Goal: Task Accomplishment & Management: Manage account settings

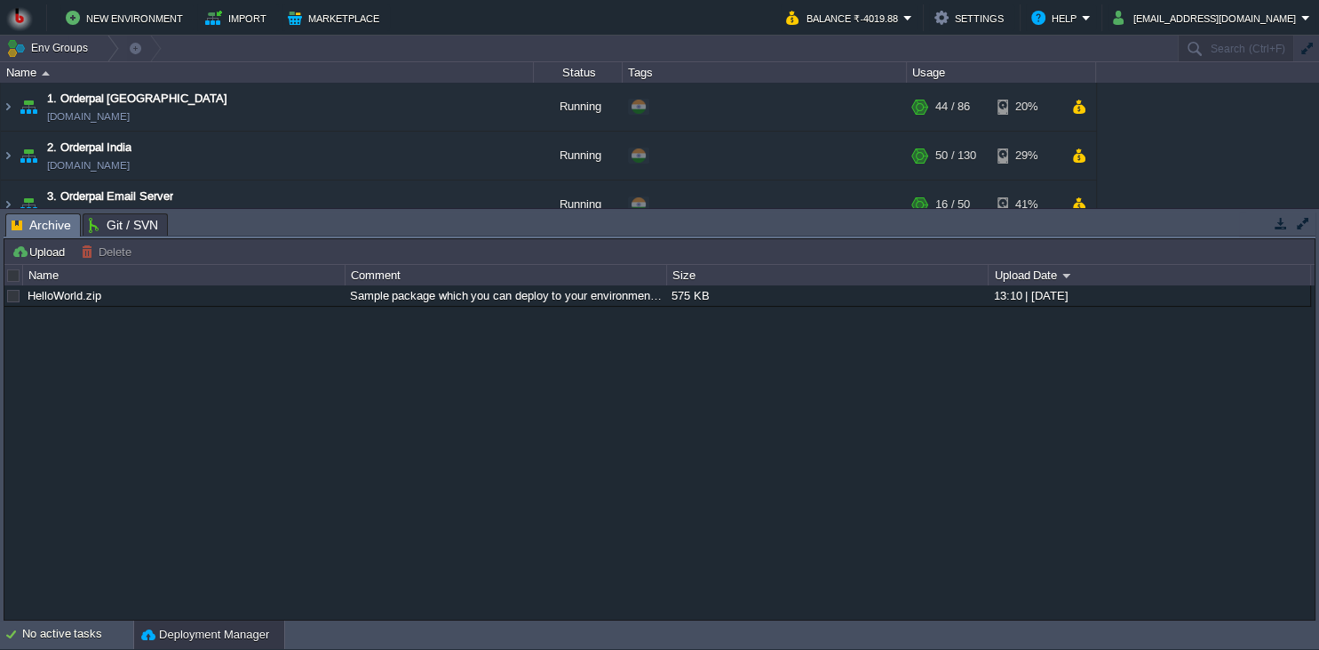
click at [1285, 227] on button "button" at bounding box center [1281, 223] width 16 height 16
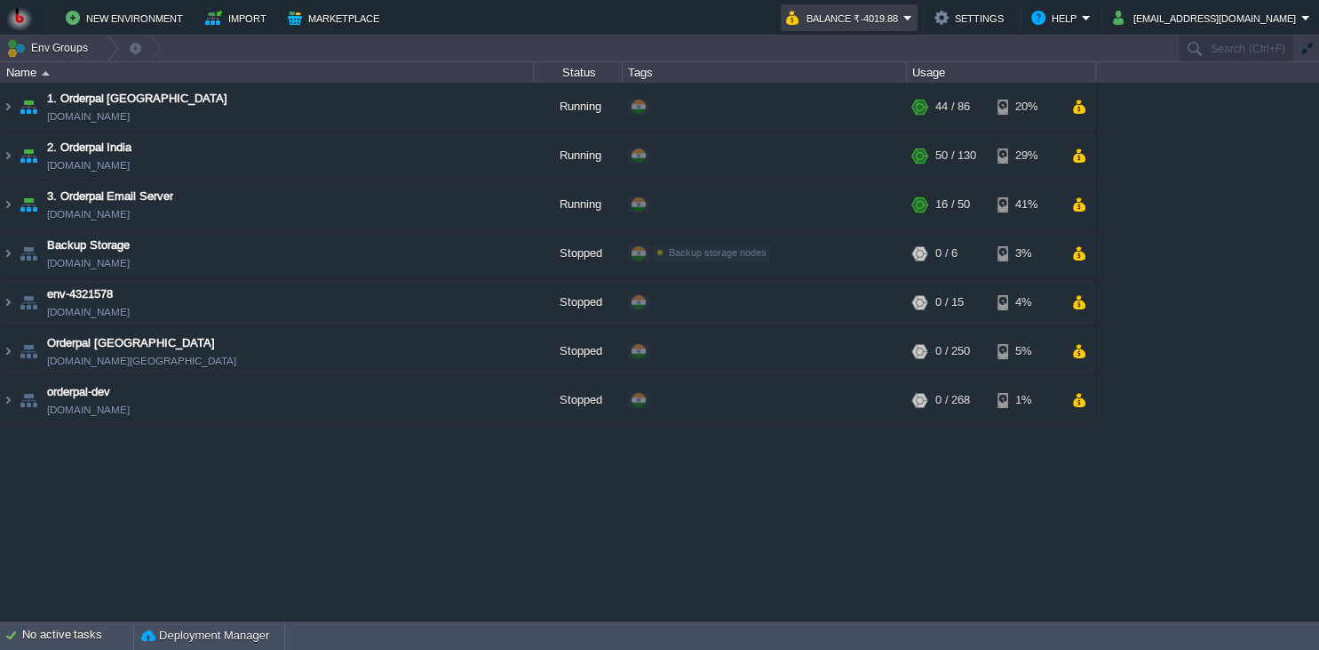
click at [904, 26] on button "Balance ₹-4019.88" at bounding box center [844, 17] width 117 height 21
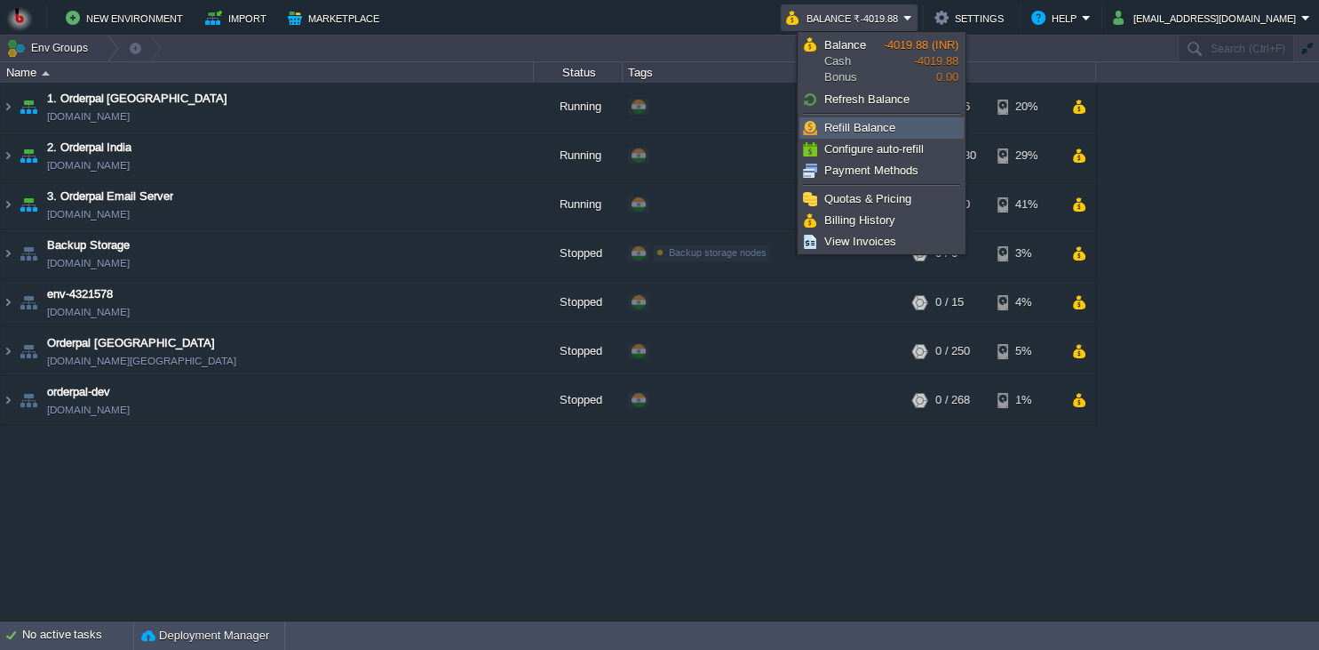
click at [857, 129] on span "Refill Balance" at bounding box center [860, 127] width 71 height 13
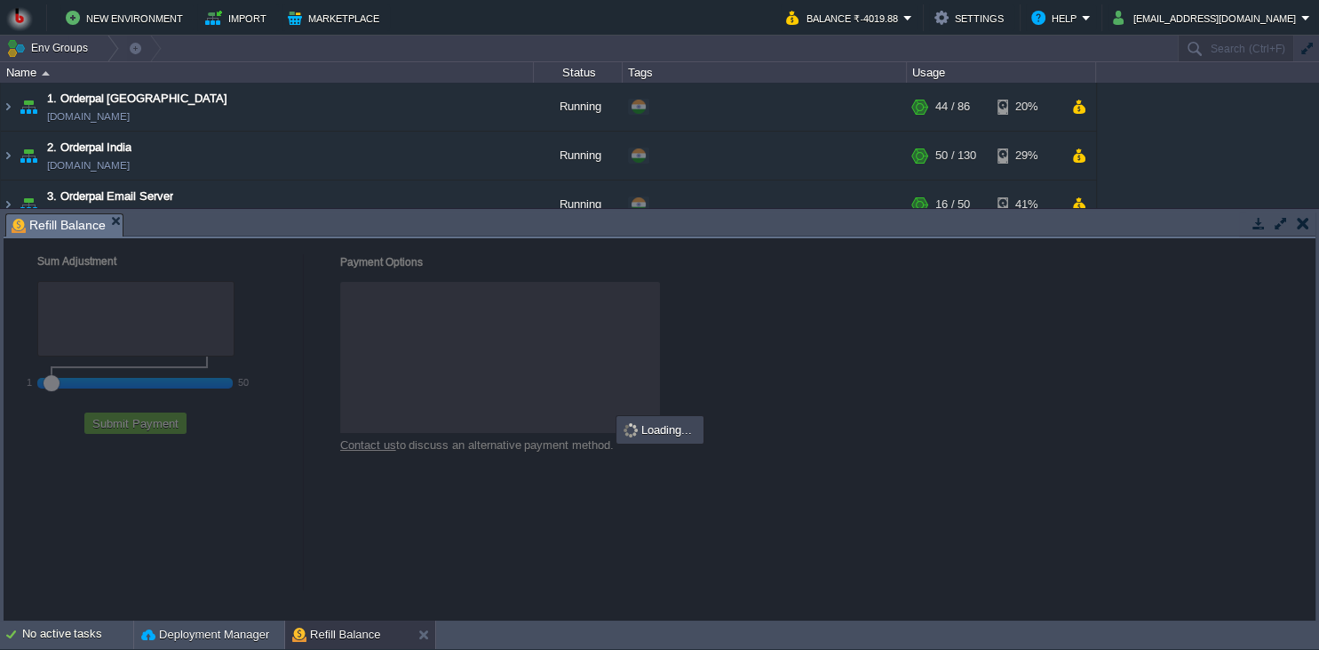
checkbox input "true"
click at [92, 387] on div at bounding box center [660, 429] width 1312 height 382
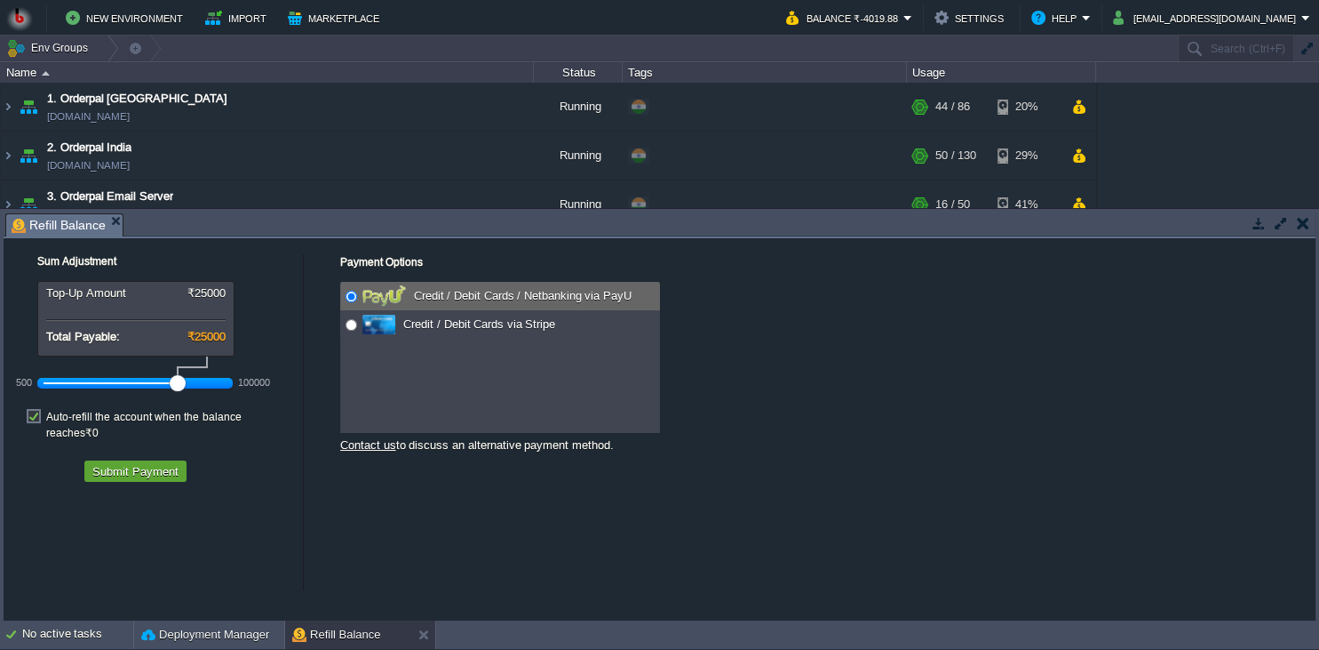
click at [92, 387] on div at bounding box center [136, 383] width 184 height 16
click at [112, 384] on div at bounding box center [136, 383] width 184 height 16
click at [132, 463] on button "Submit Payment" at bounding box center [135, 471] width 97 height 16
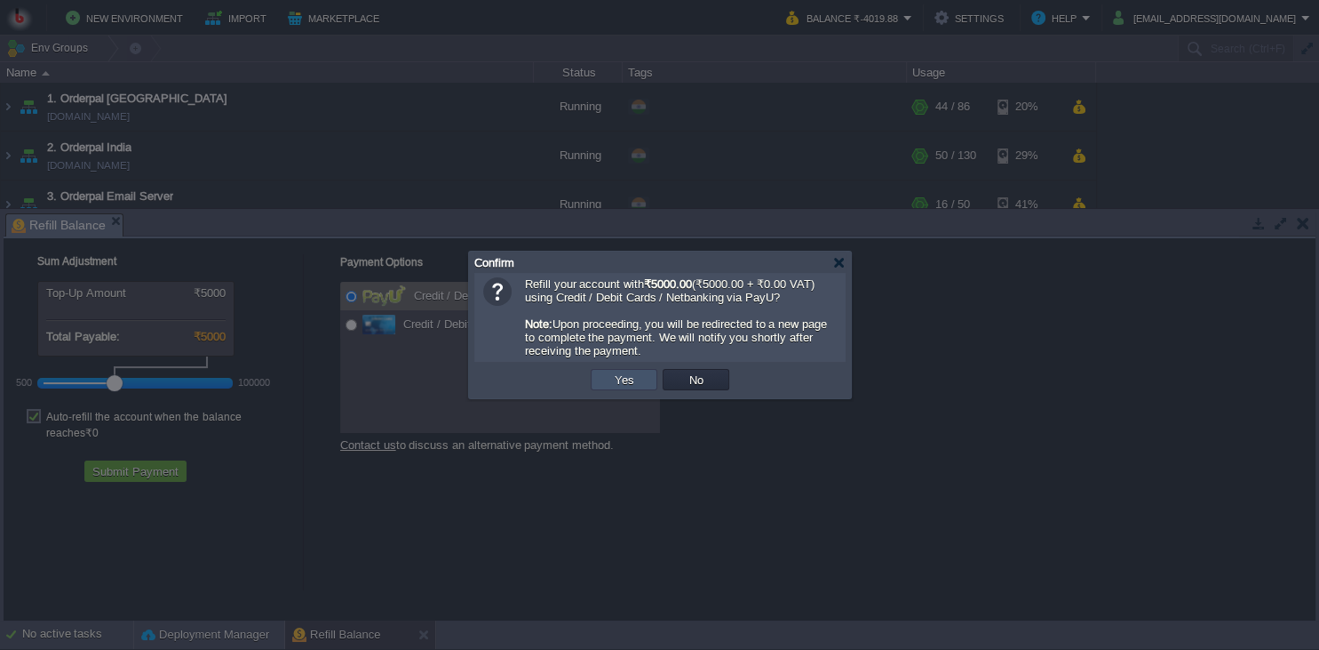
click at [624, 382] on button "Yes" at bounding box center [625, 379] width 30 height 16
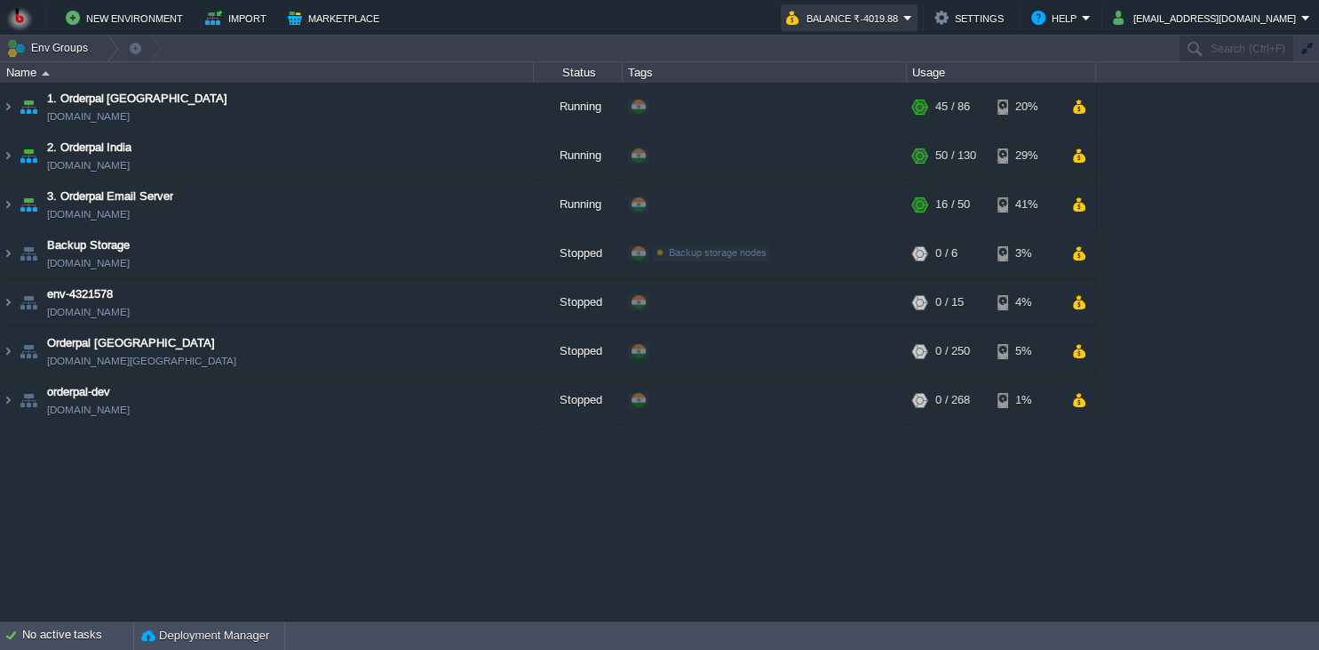
click at [904, 16] on button "Balance ₹-4019.88" at bounding box center [844, 17] width 117 height 21
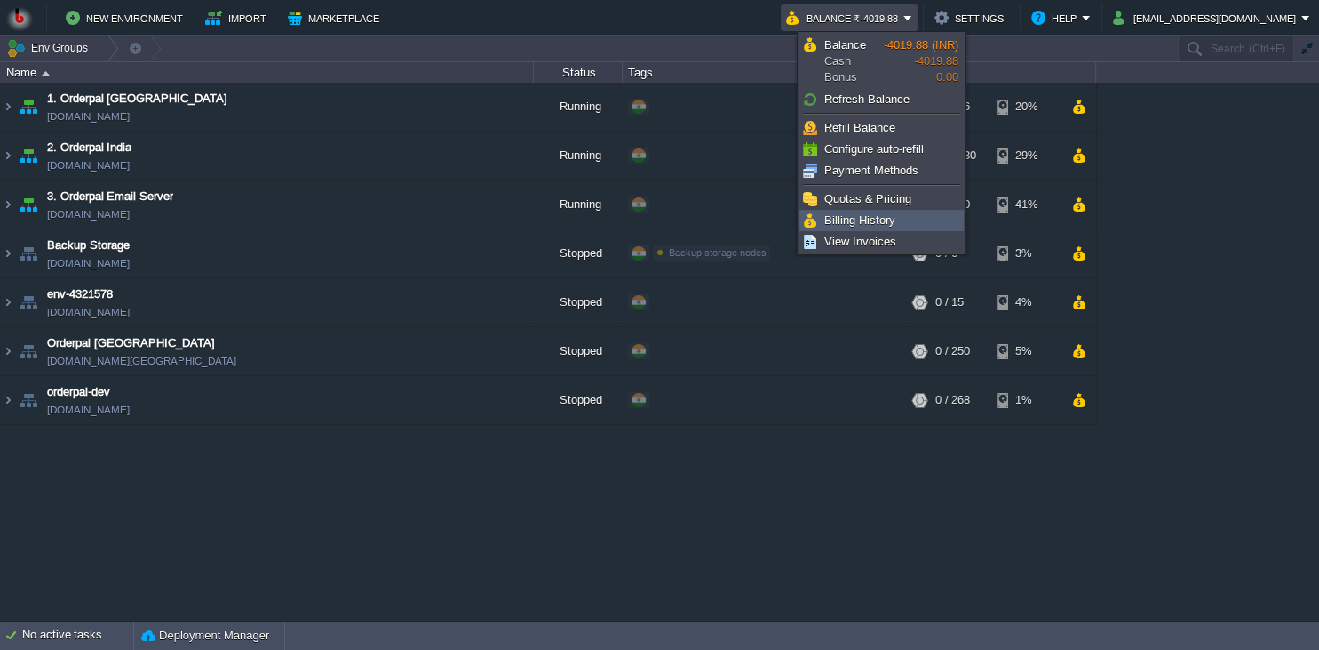
click at [897, 222] on link "Billing History" at bounding box center [882, 221] width 163 height 20
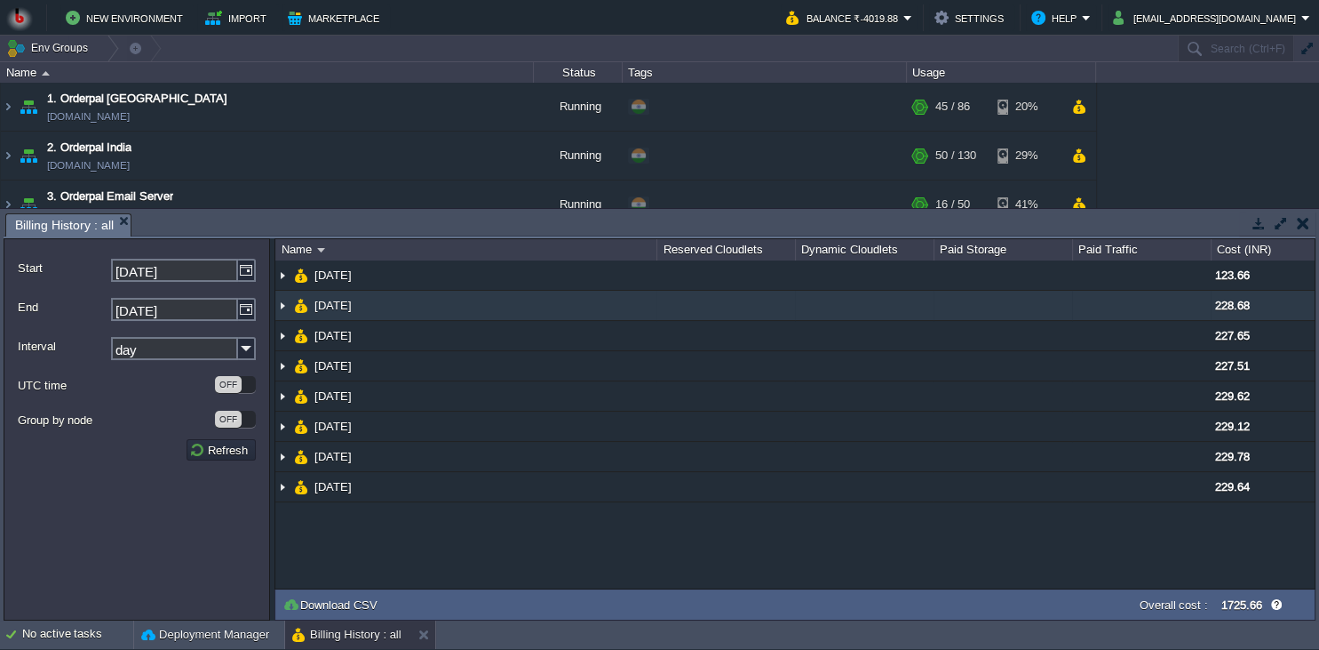
click at [592, 310] on td "07 Sep 2025" at bounding box center [465, 306] width 381 height 30
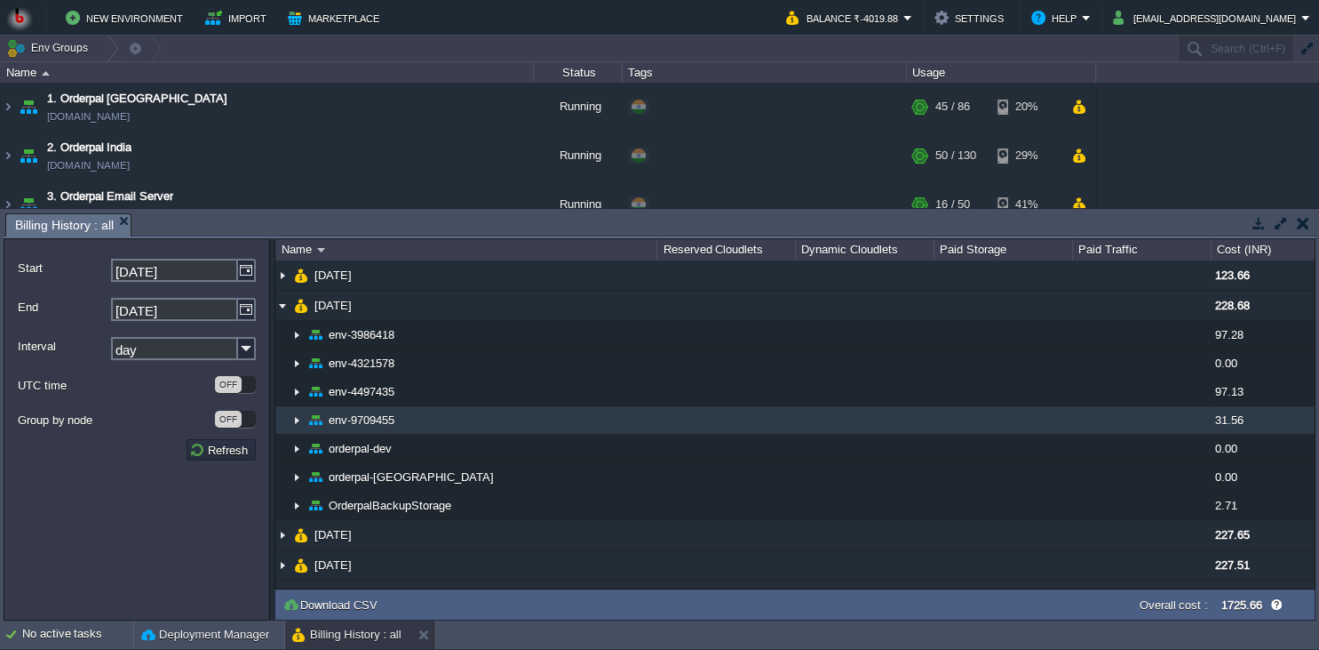
click at [586, 414] on td "env-9709455" at bounding box center [465, 420] width 381 height 28
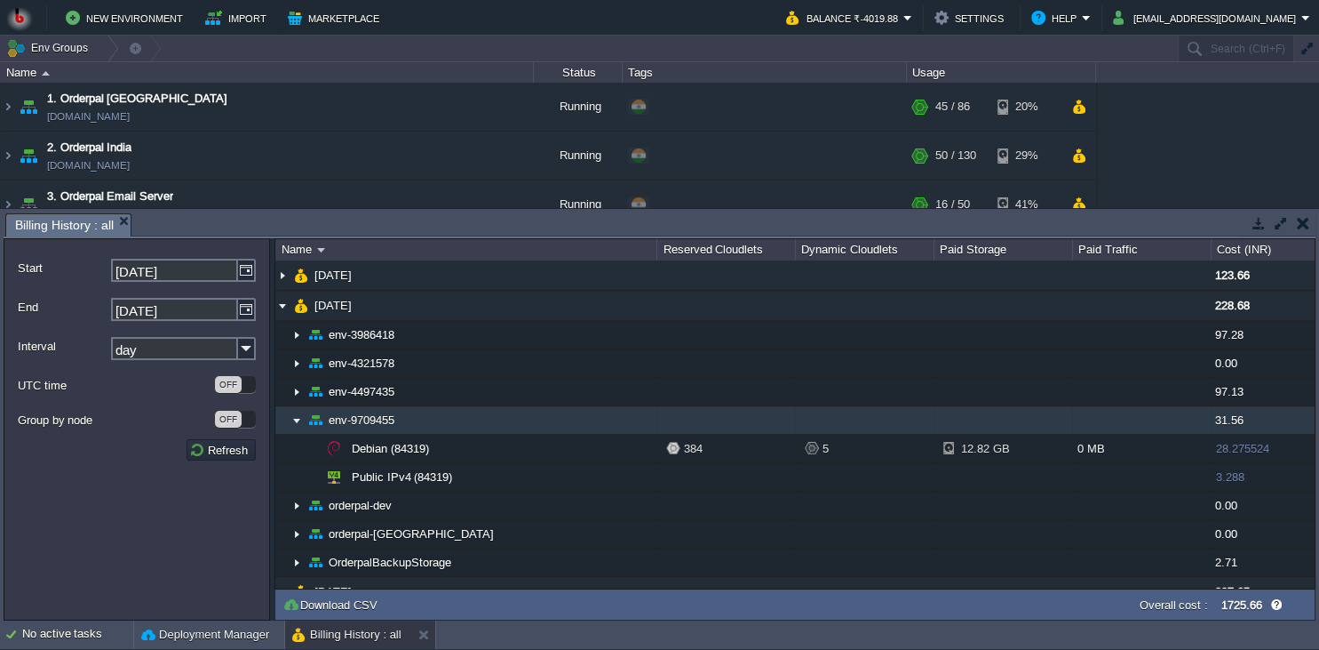
click at [586, 414] on td "env-9709455" at bounding box center [465, 420] width 381 height 28
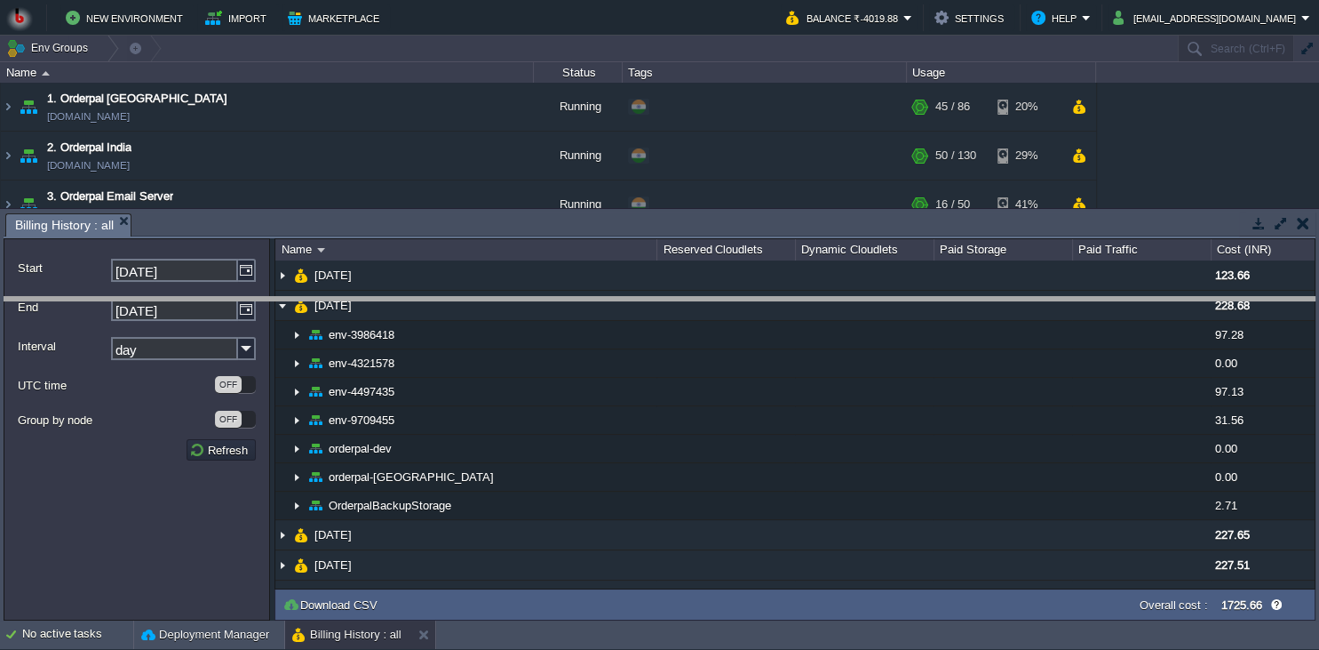
drag, startPoint x: 471, startPoint y: 229, endPoint x: 469, endPoint y: 344, distance: 114.6
click at [469, 344] on body "New Environment Import Marketplace Bonus ₹0.00 Upgrade Account Balance ₹-4019.8…" at bounding box center [659, 325] width 1319 height 650
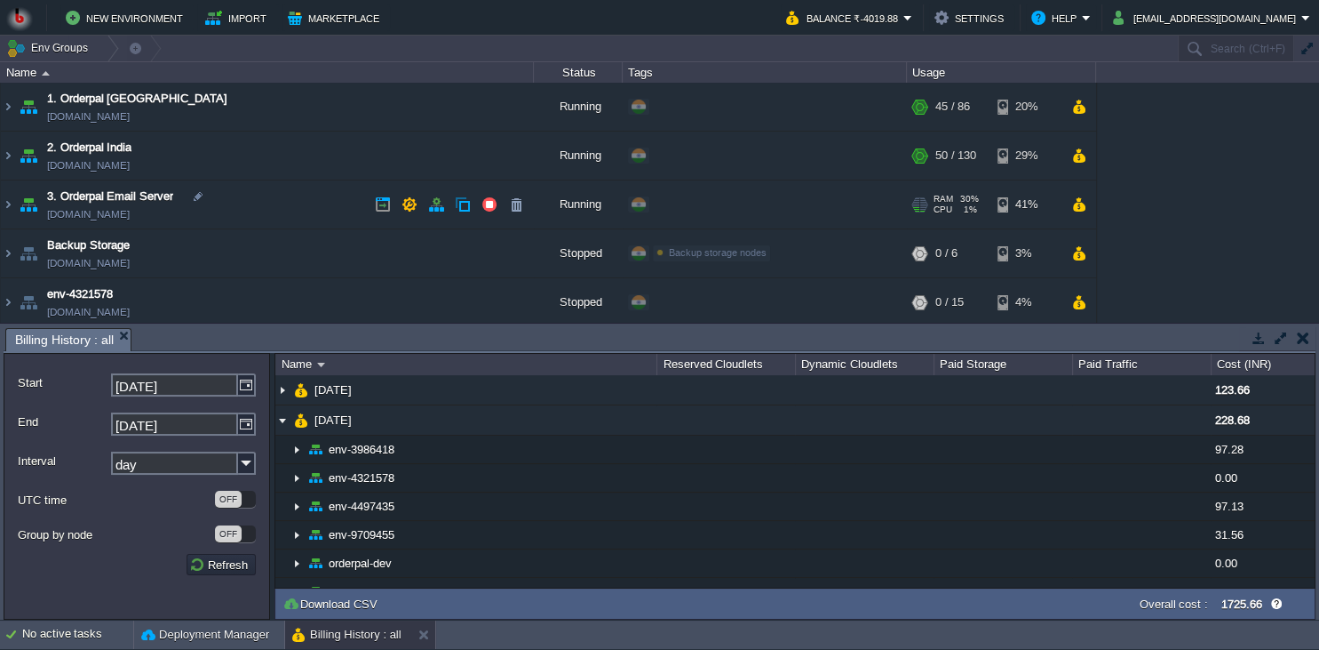
click at [268, 211] on td "3. Orderpal Email Server env-9709455.in1.bitss.cloud" at bounding box center [267, 204] width 533 height 49
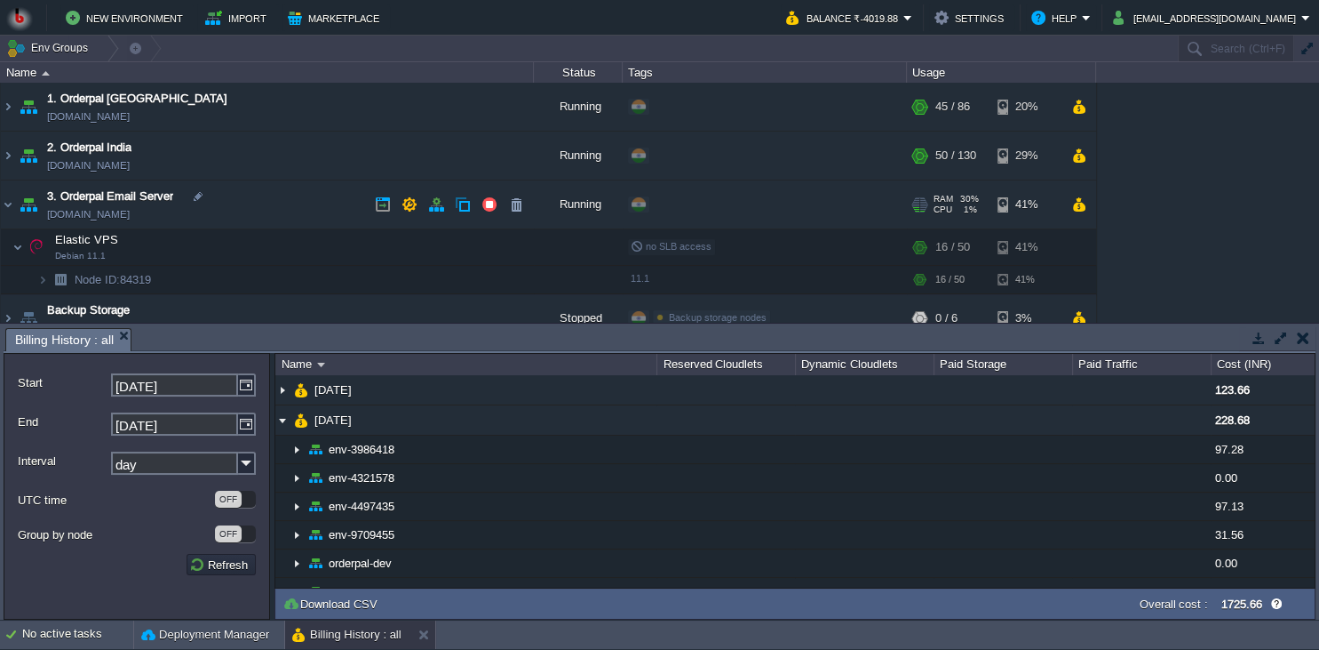
click at [268, 211] on td "3. Orderpal Email Server env-9709455.in1.bitss.cloud" at bounding box center [267, 204] width 533 height 49
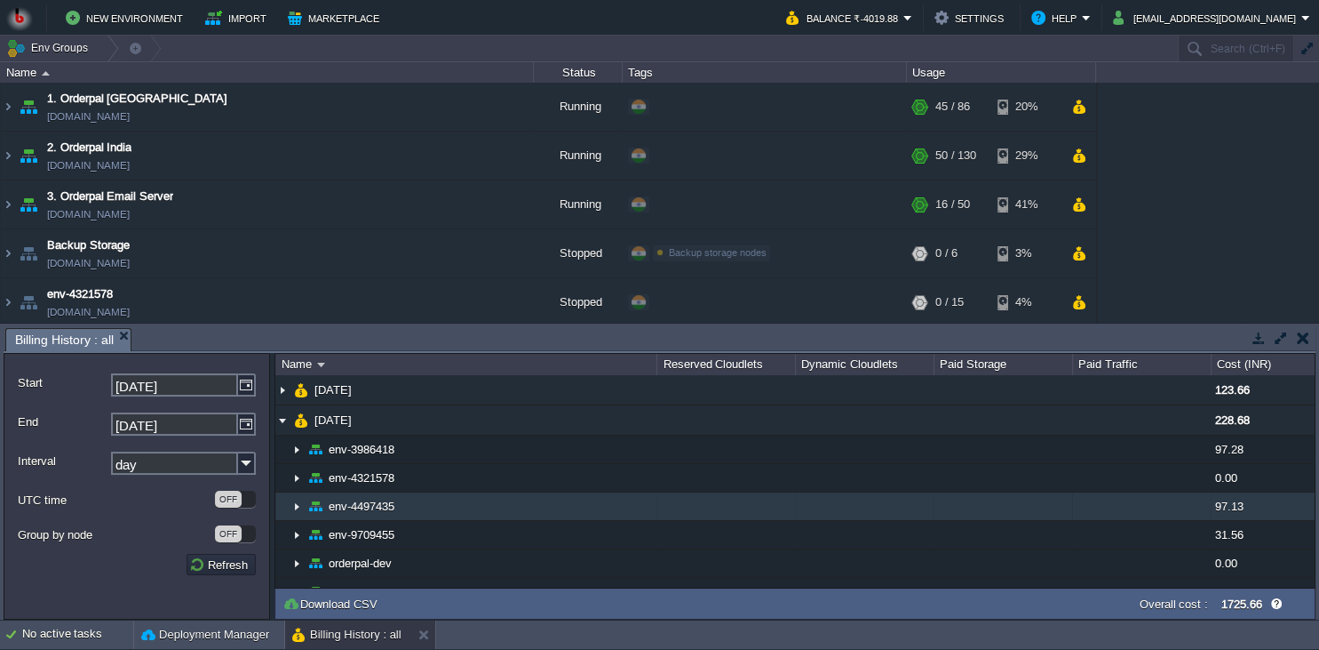
click at [498, 503] on td "env-4497435" at bounding box center [465, 506] width 381 height 28
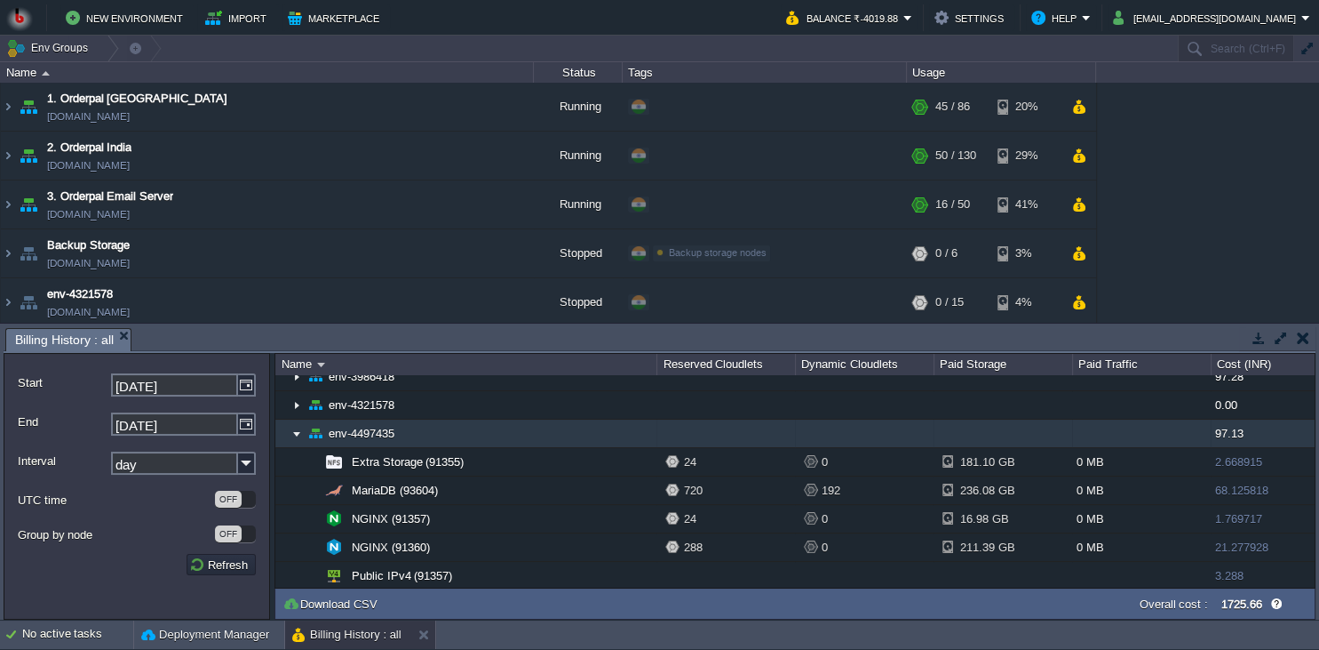
scroll to position [81, 0]
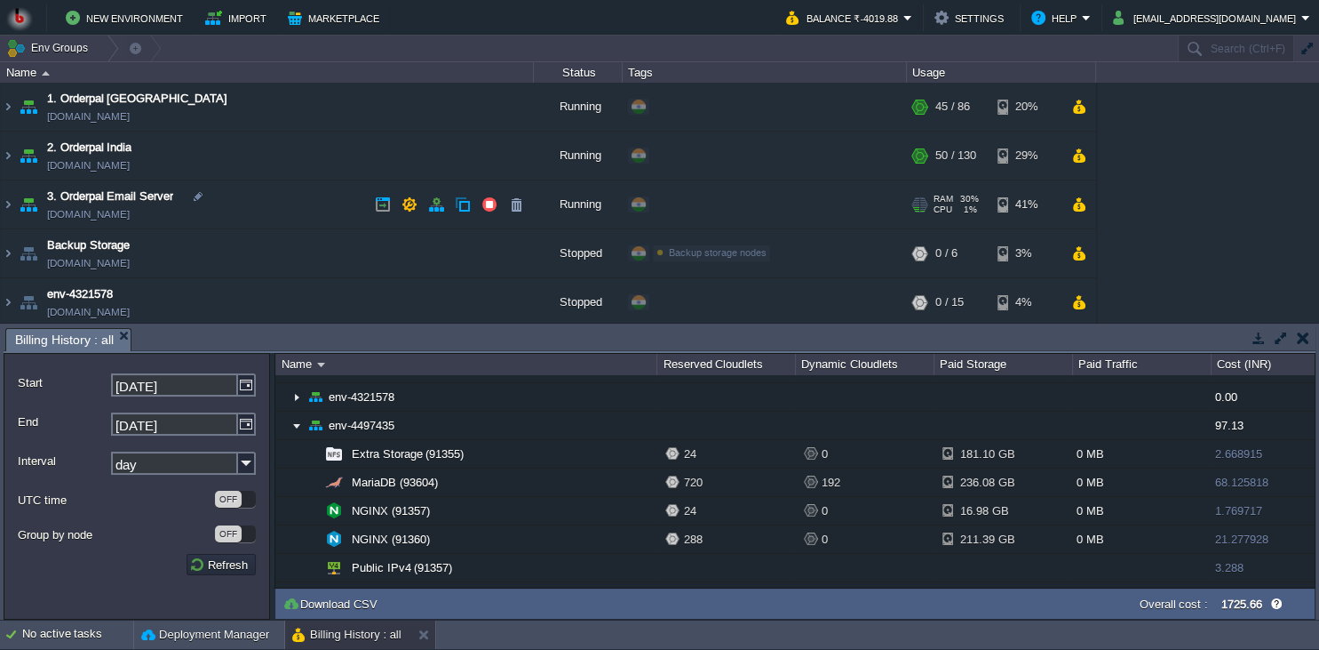
click at [345, 215] on td "3. Orderpal Email Server env-9709455.in1.bitss.cloud" at bounding box center [267, 204] width 533 height 49
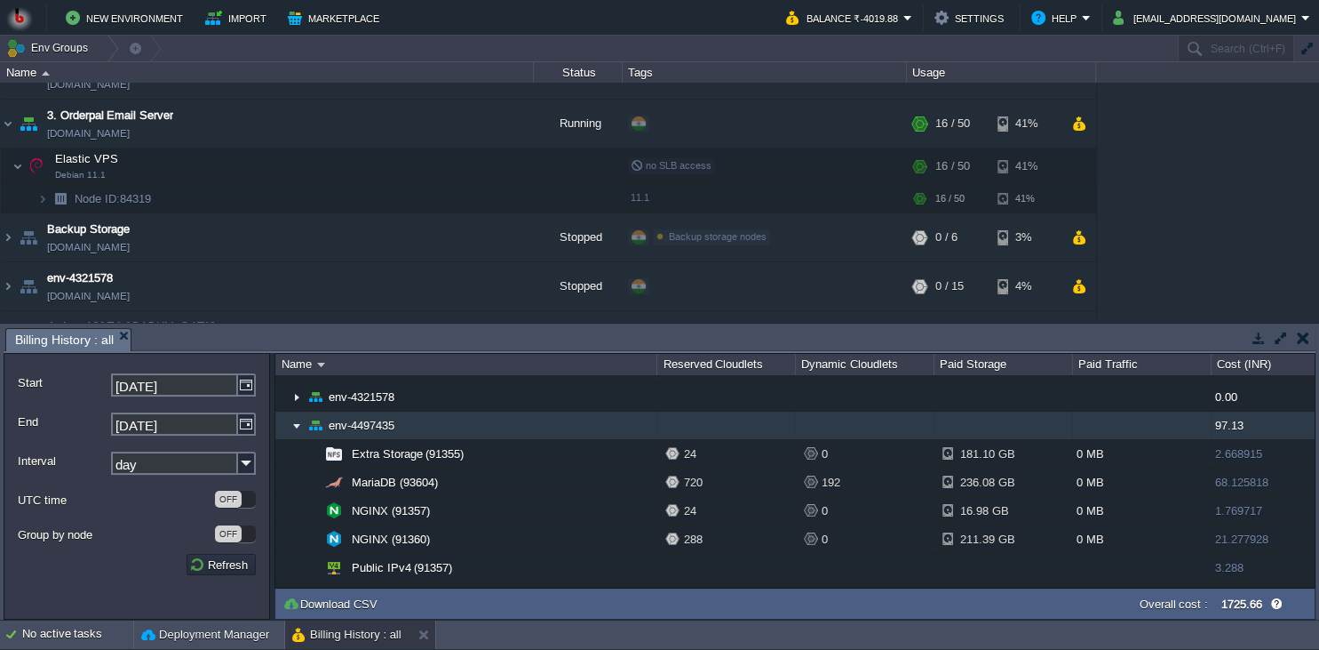
click at [531, 432] on td "env-4497435" at bounding box center [465, 425] width 381 height 28
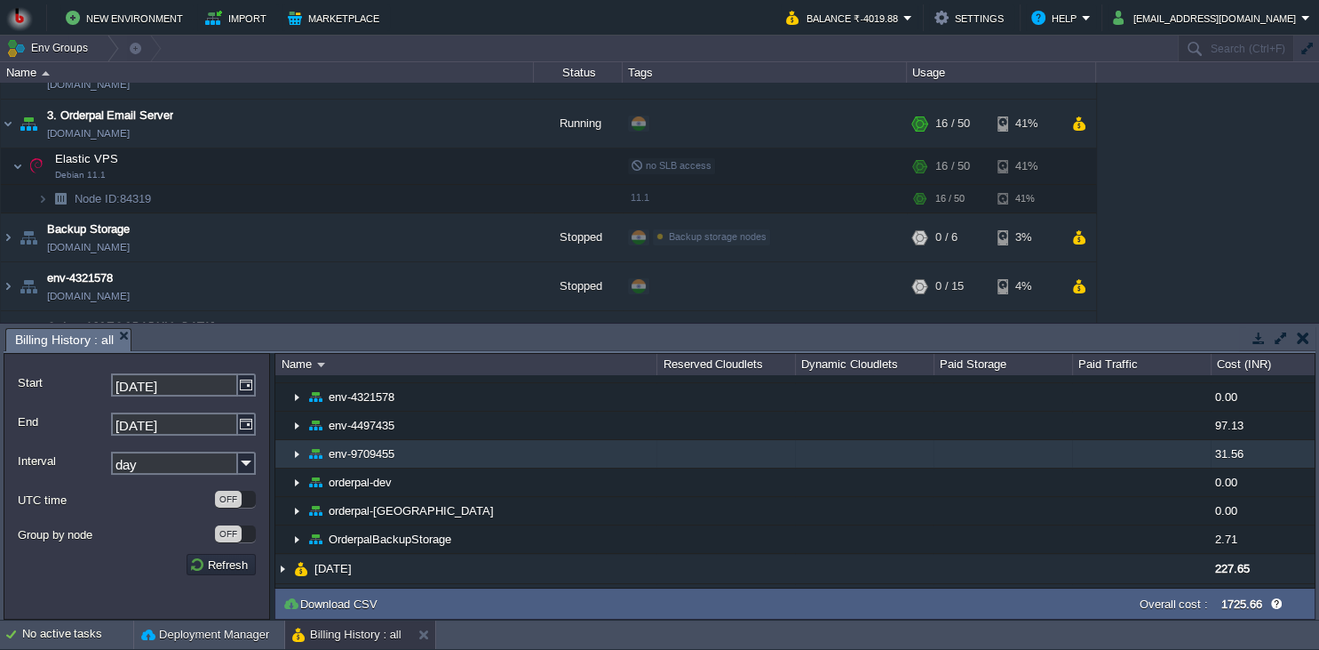
click at [527, 463] on td "env-9709455" at bounding box center [465, 454] width 381 height 28
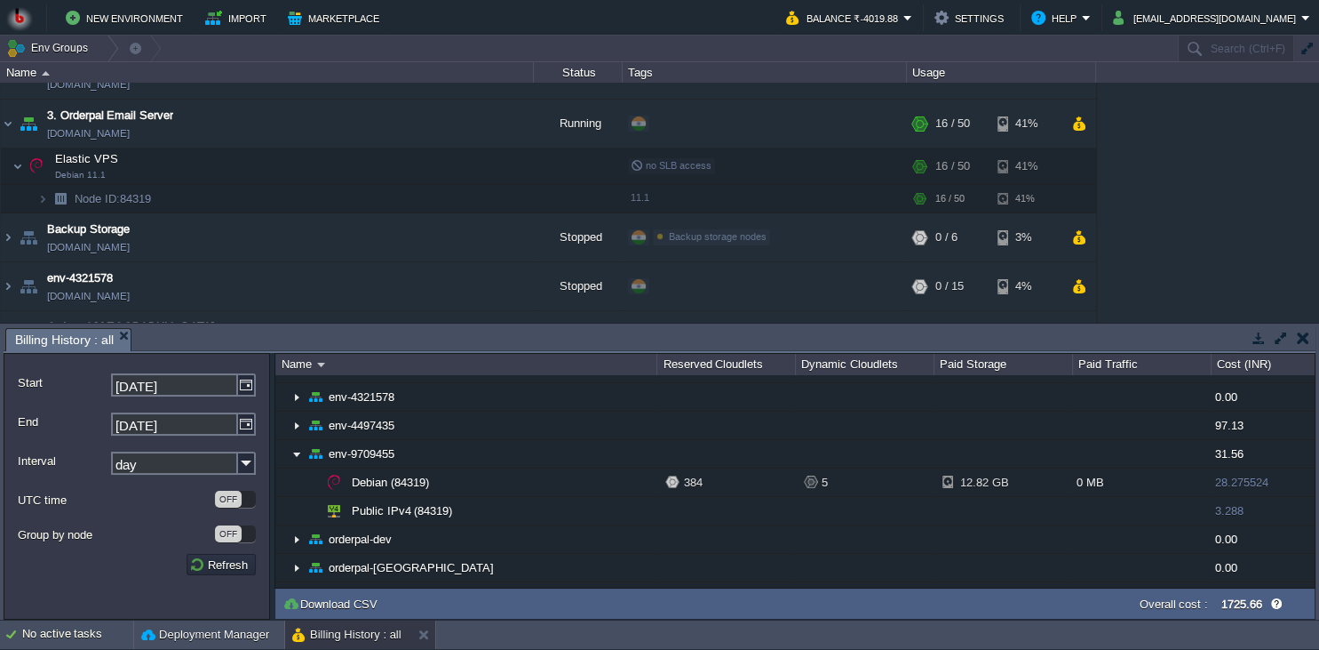
click at [1301, 343] on button "button" at bounding box center [1303, 338] width 12 height 16
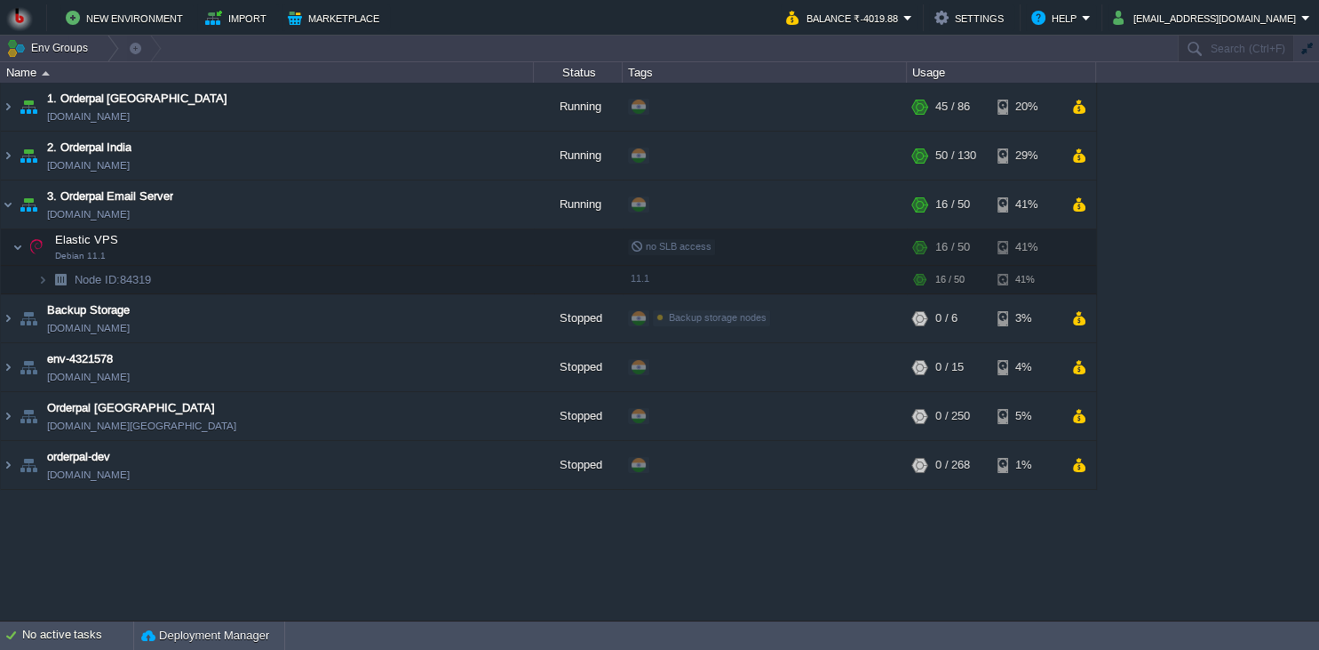
scroll to position [0, 0]
click at [482, 208] on td at bounding box center [489, 204] width 27 height 27
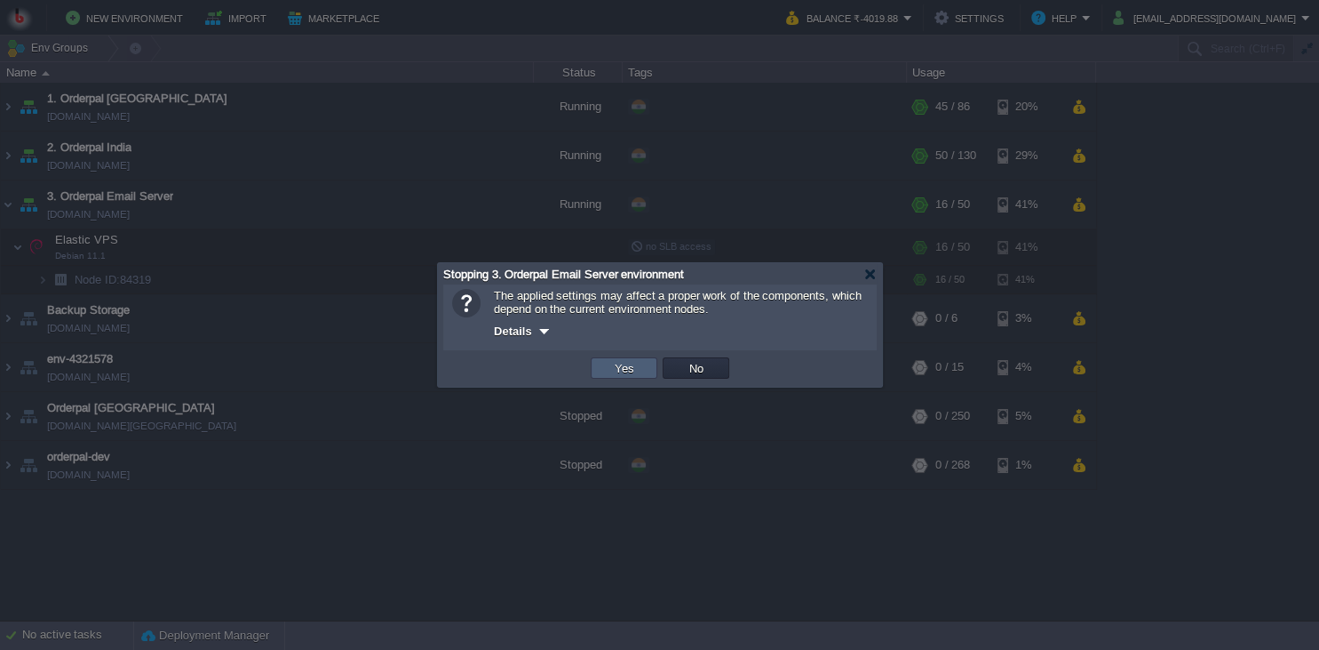
click at [640, 371] on td "Yes" at bounding box center [624, 367] width 67 height 21
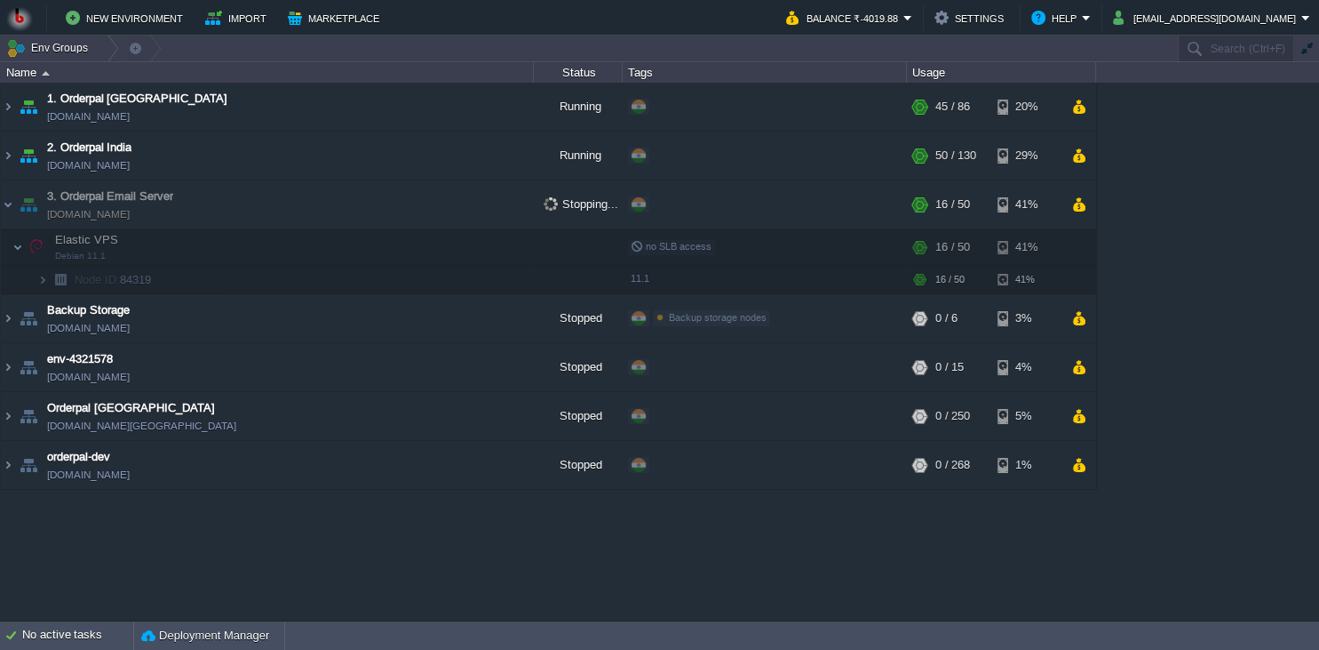
click at [700, 542] on div "1. Orderpal Australia env-4497435.in1.bitss.cloud Running + Add to Env Group RA…" at bounding box center [659, 352] width 1319 height 538
click at [489, 116] on td at bounding box center [489, 106] width 27 height 27
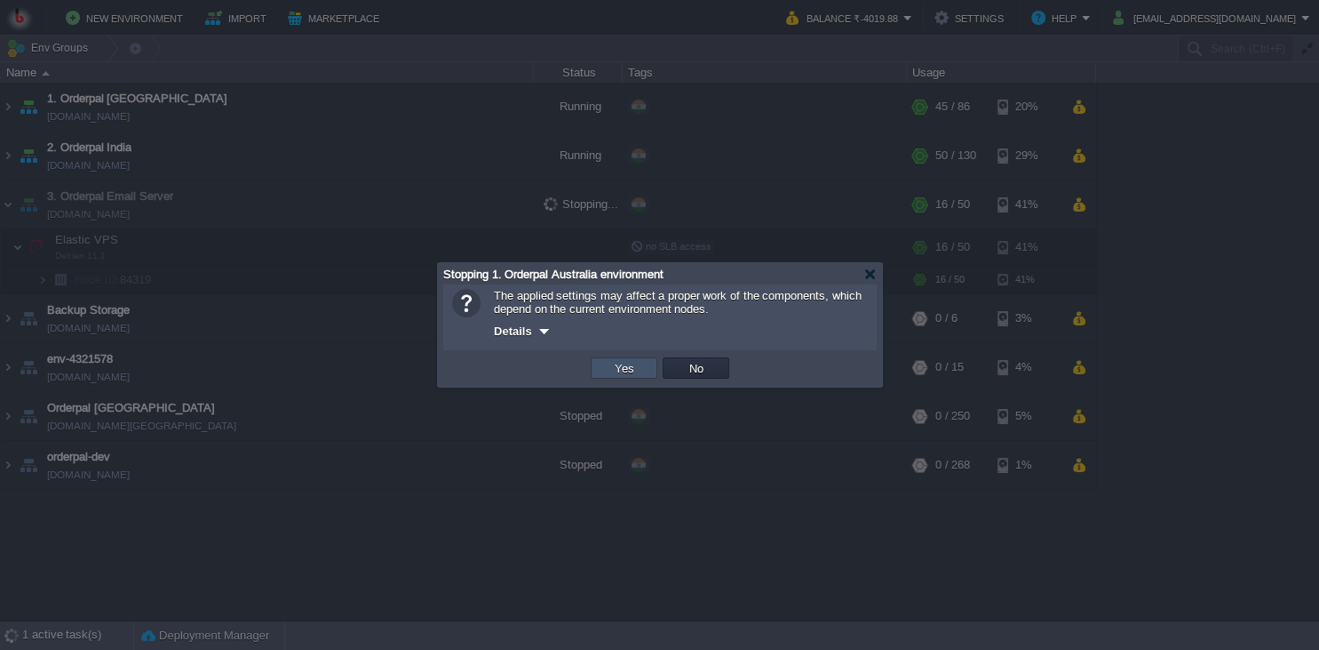
click at [624, 371] on button "Yes" at bounding box center [625, 368] width 30 height 16
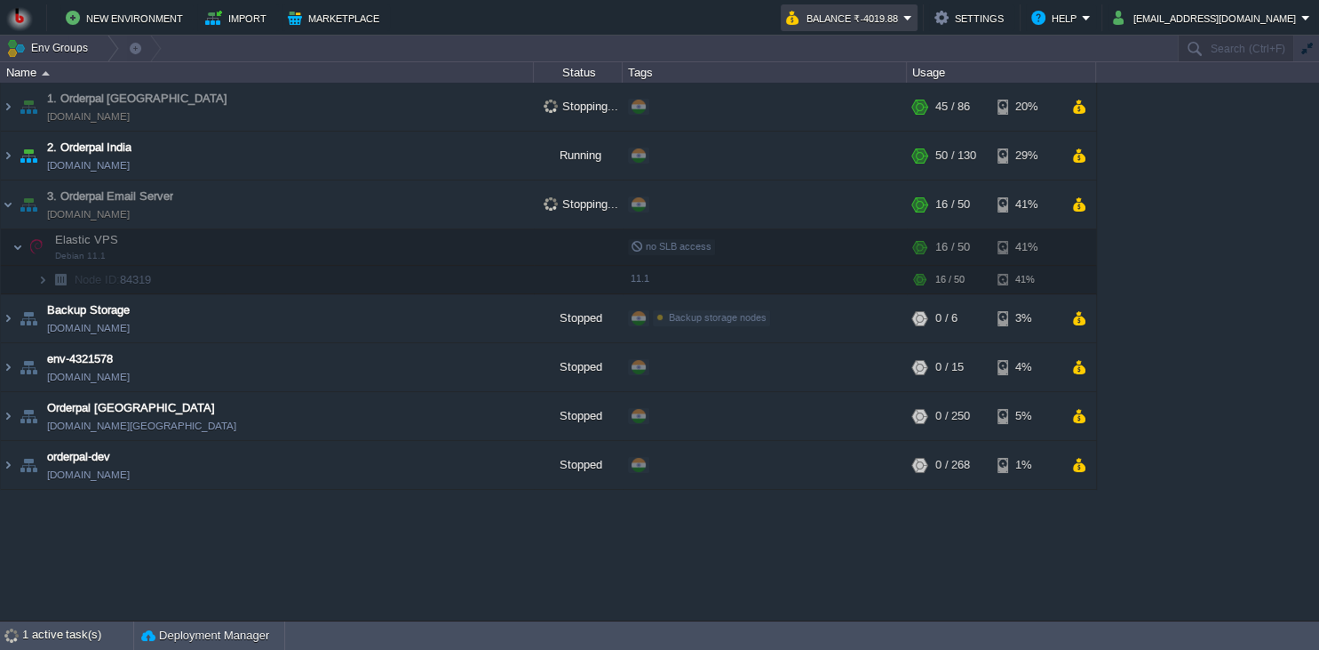
click at [904, 27] on button "Balance ₹-4019.88" at bounding box center [844, 17] width 117 height 21
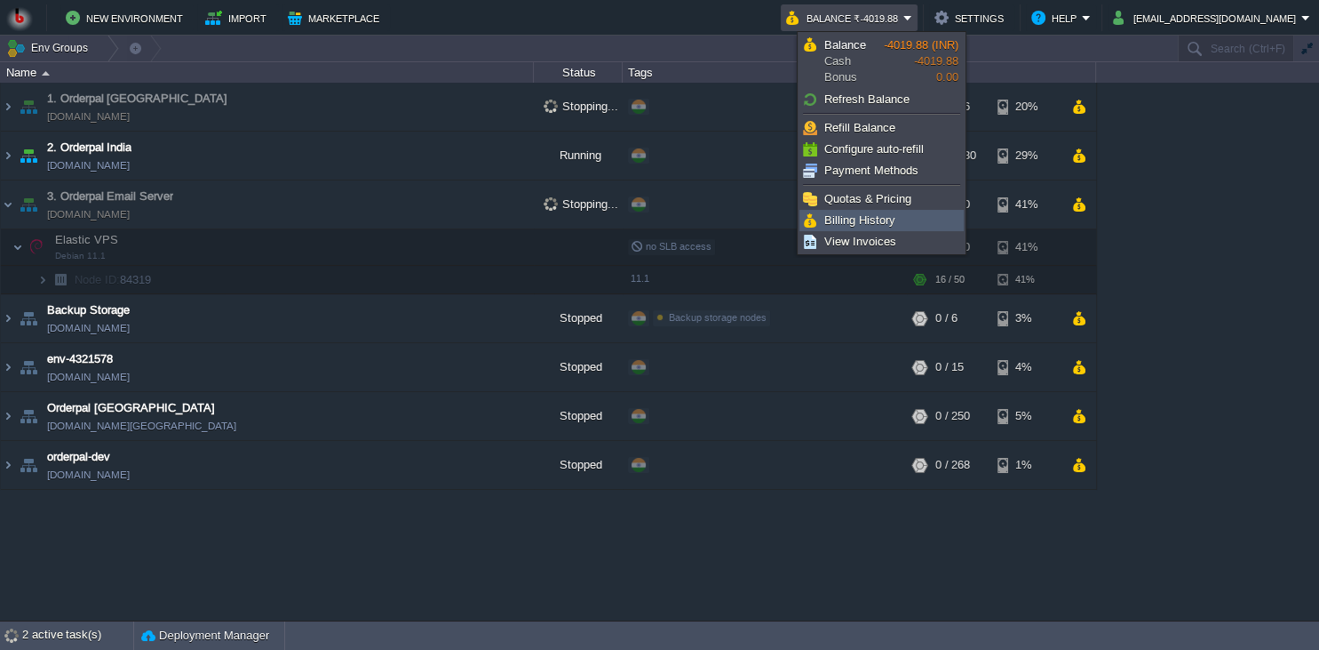
click at [874, 219] on span "Billing History" at bounding box center [860, 219] width 71 height 13
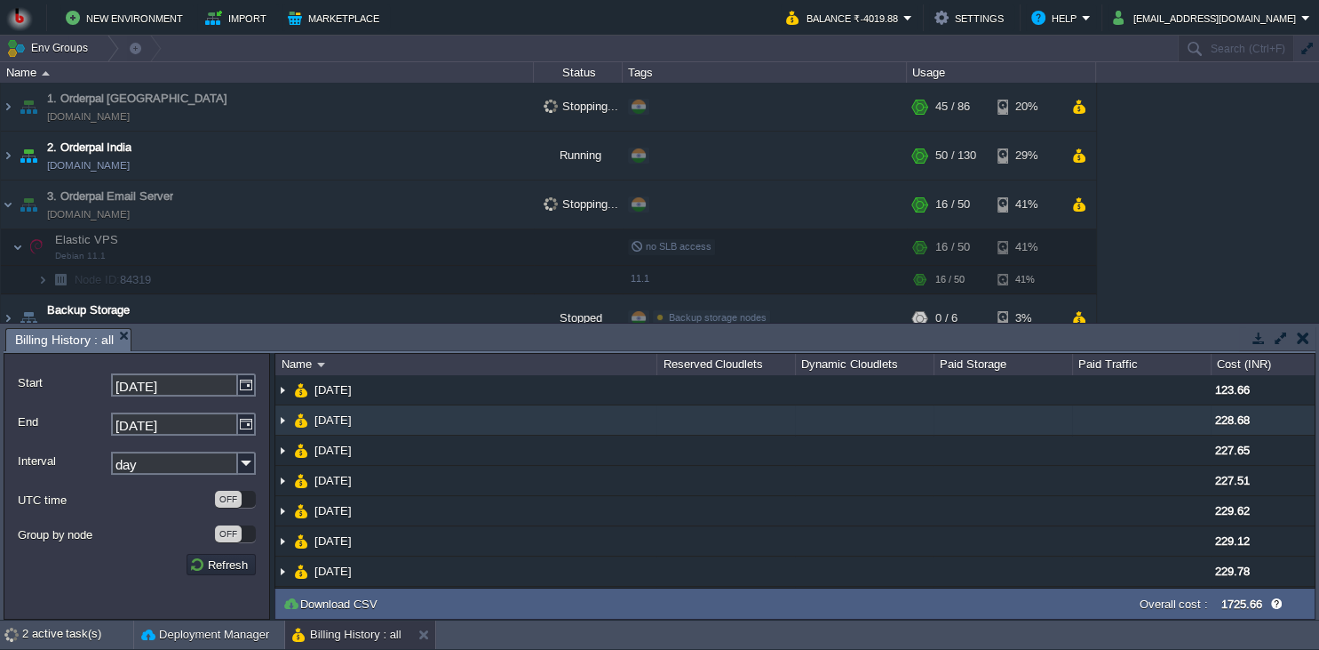
click at [700, 423] on td at bounding box center [726, 420] width 139 height 30
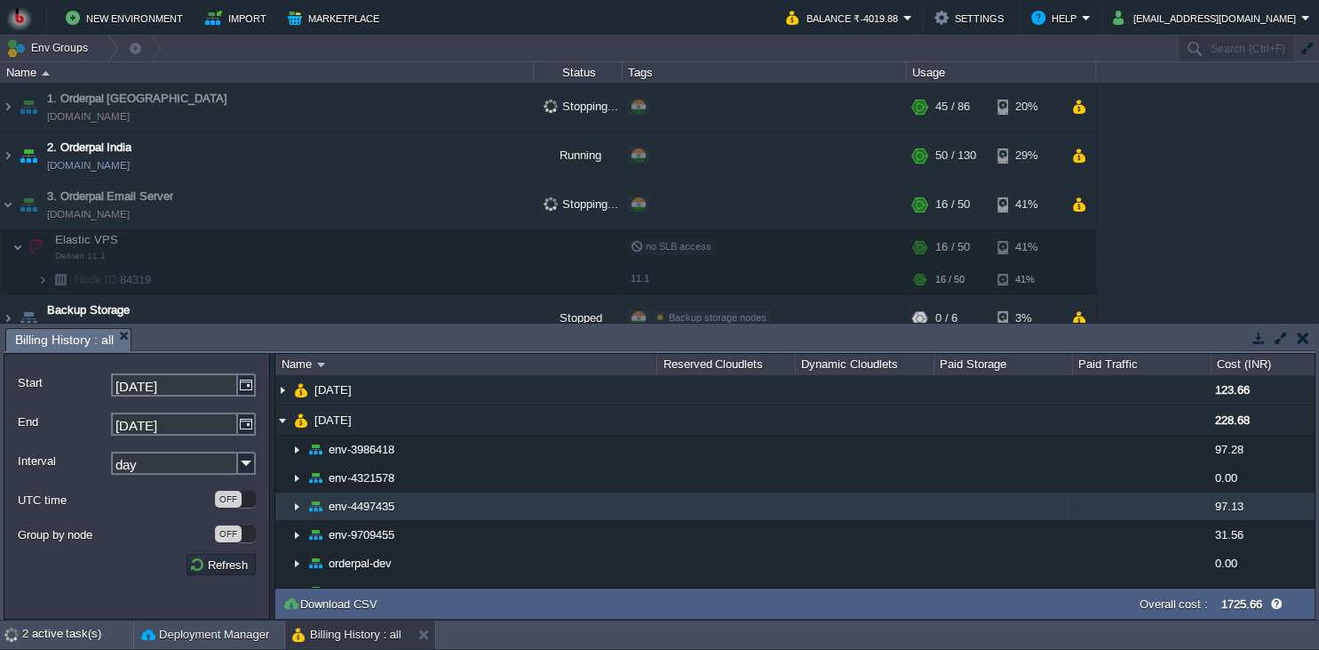
click at [688, 506] on td at bounding box center [726, 506] width 139 height 28
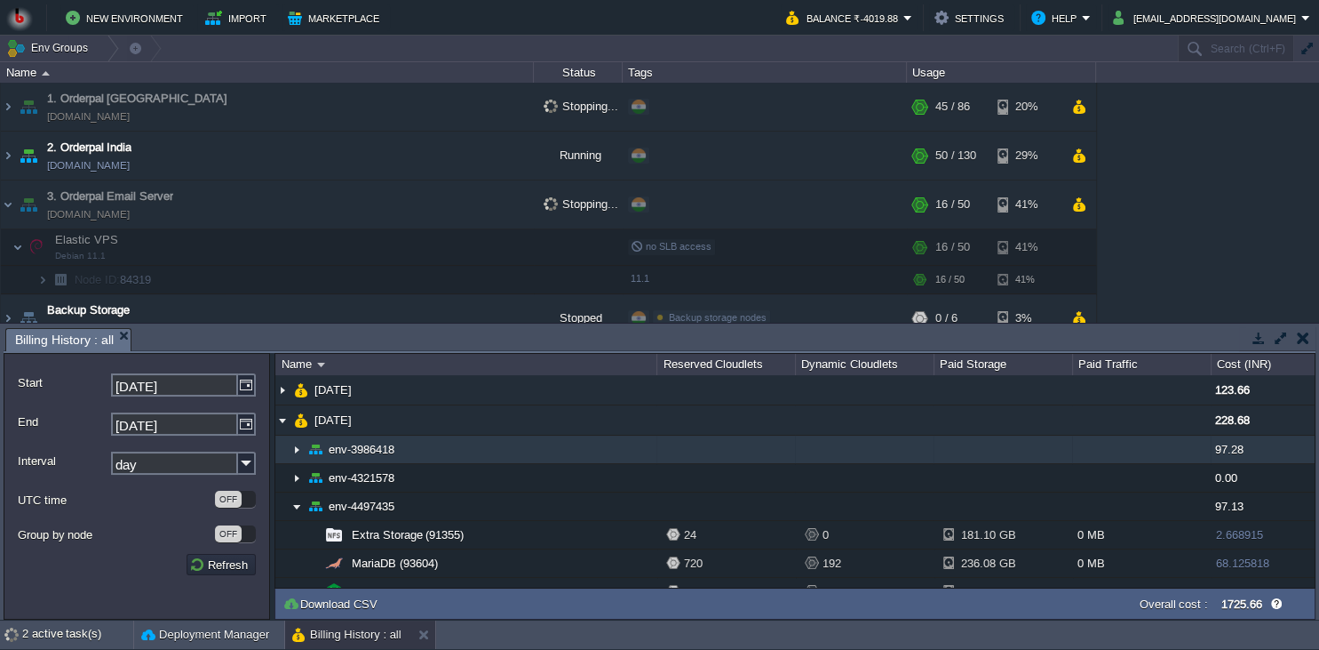
click at [716, 448] on td at bounding box center [726, 449] width 139 height 28
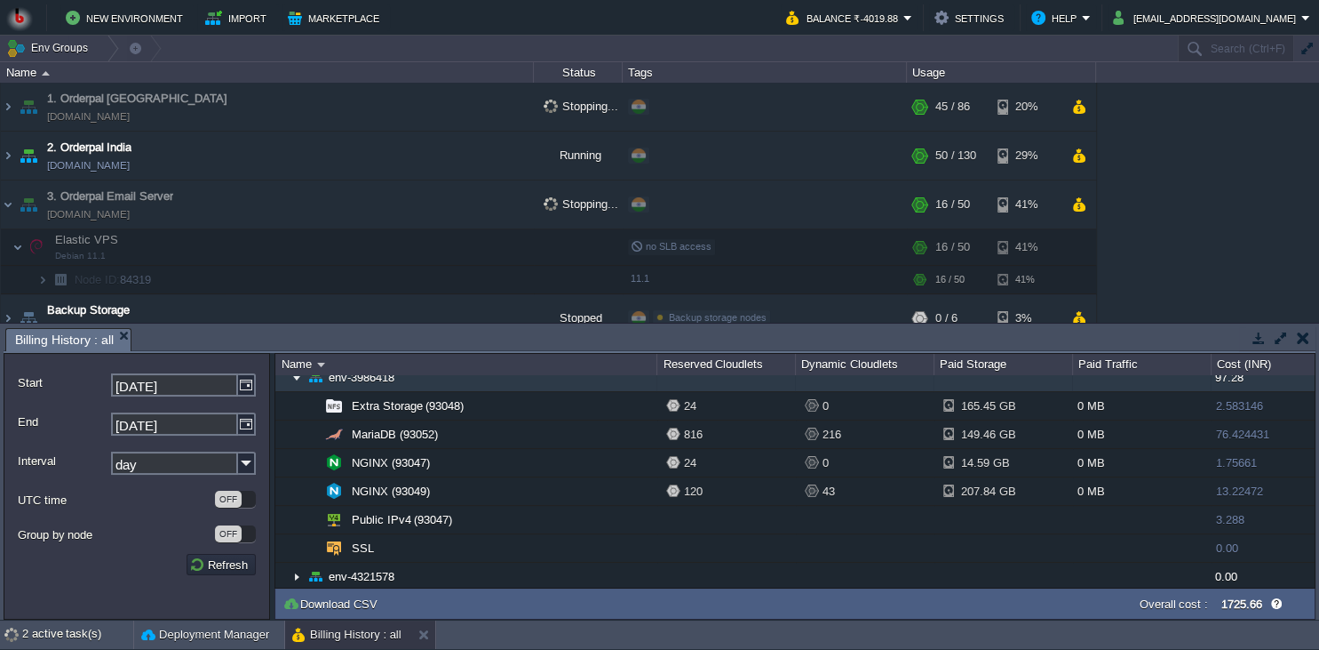
scroll to position [81, 0]
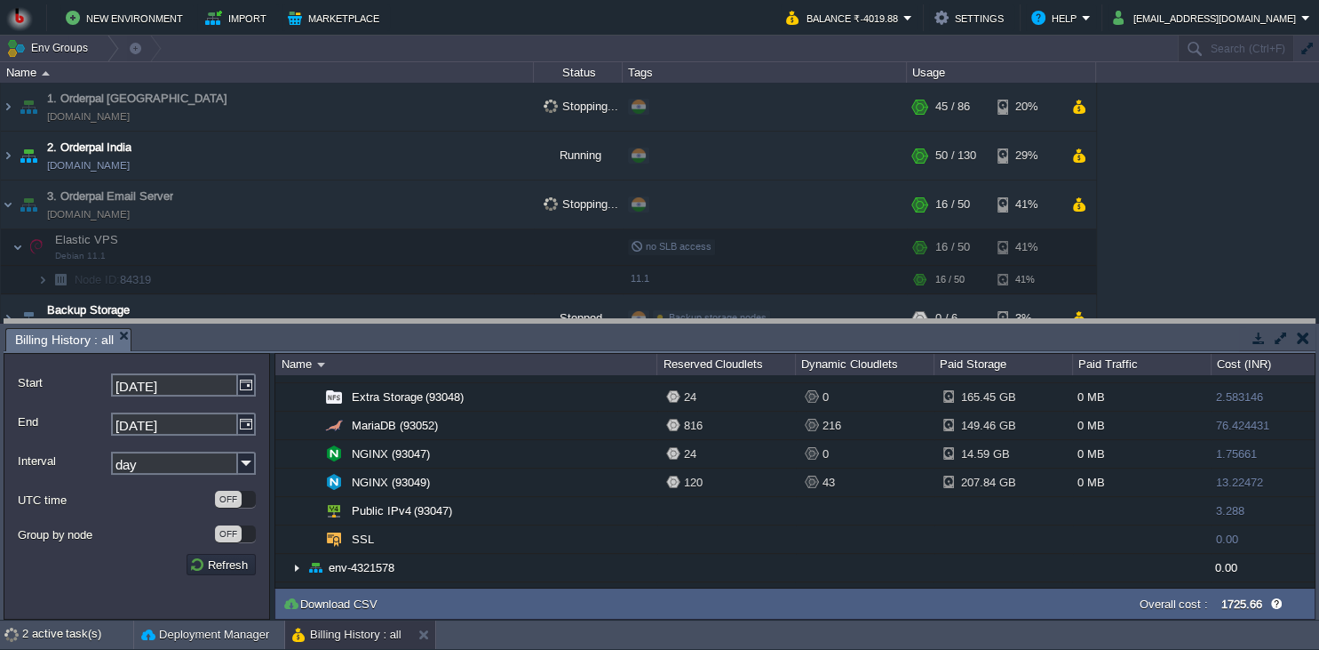
drag, startPoint x: 1128, startPoint y: 350, endPoint x: 1138, endPoint y: 318, distance: 33.7
click at [1138, 318] on body "New Environment Import Marketplace Bonus ₹0.00 Upgrade Account Balance ₹-4019.8…" at bounding box center [659, 325] width 1319 height 650
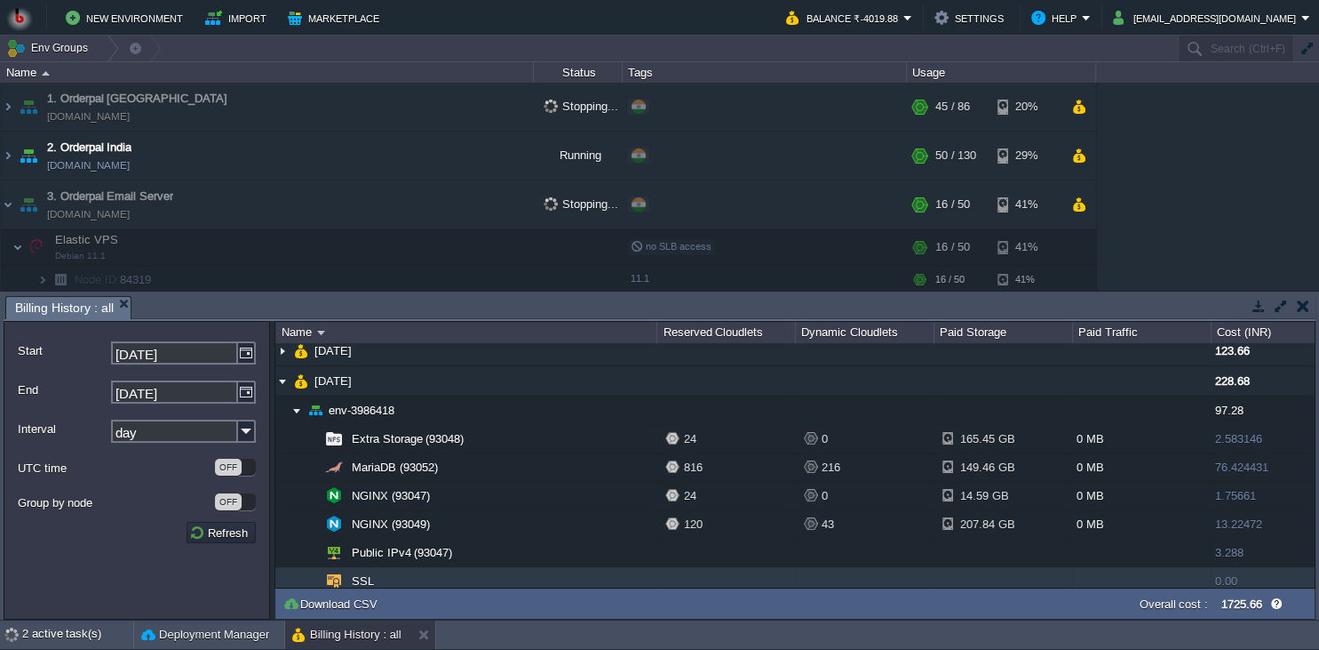
scroll to position [0, 0]
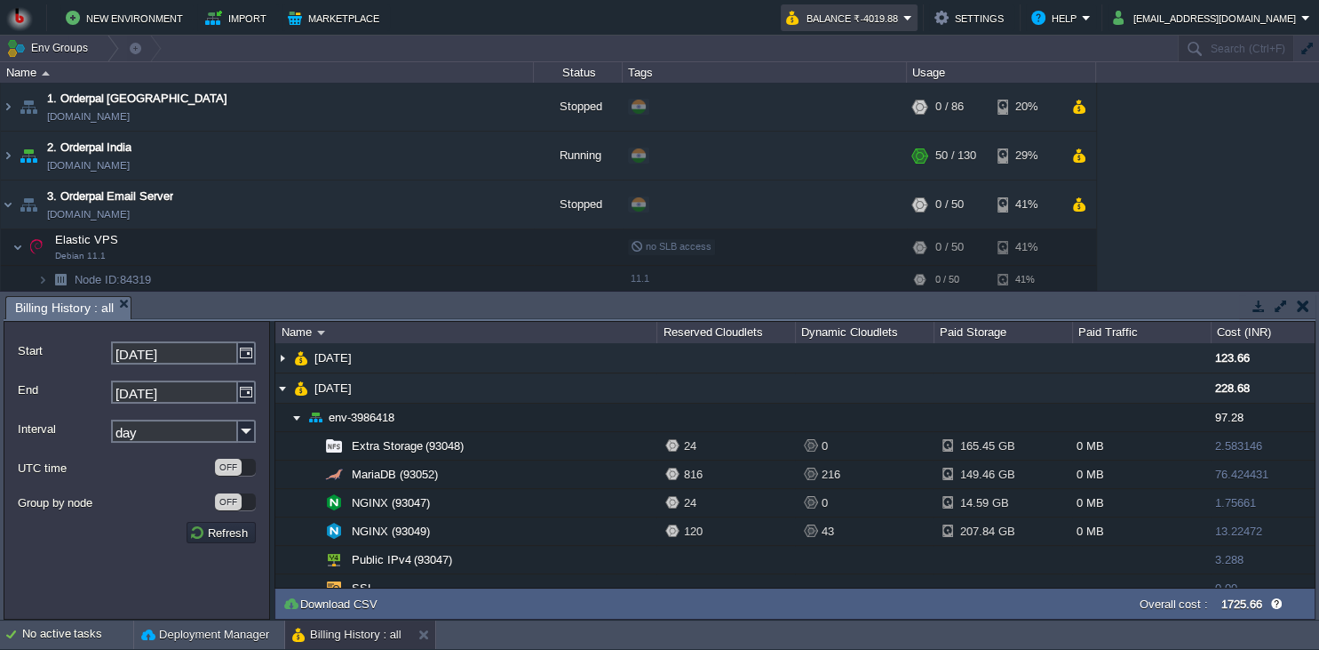
click at [904, 25] on button "Balance ₹-4019.88" at bounding box center [844, 17] width 117 height 21
click at [912, 37] on td "Env Groups" at bounding box center [588, 49] width 1176 height 26
click at [904, 26] on button "Balance ₹-4019.88" at bounding box center [844, 17] width 117 height 21
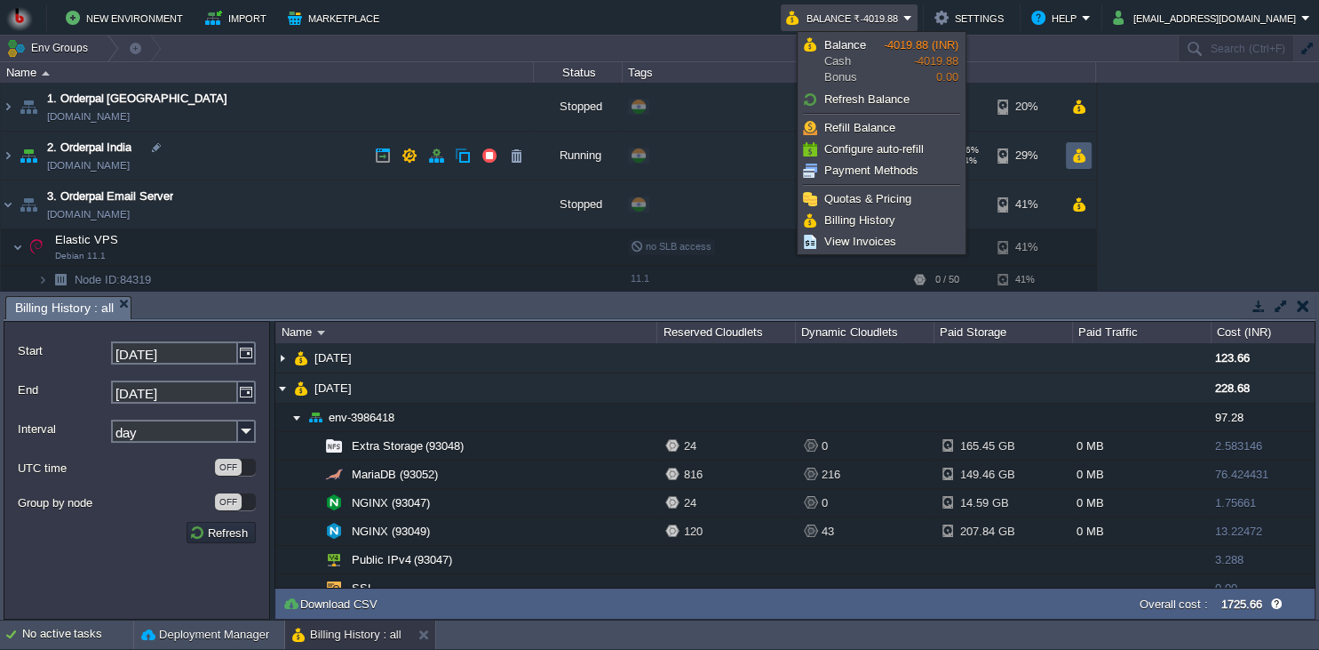
click at [1082, 143] on td at bounding box center [1079, 155] width 26 height 27
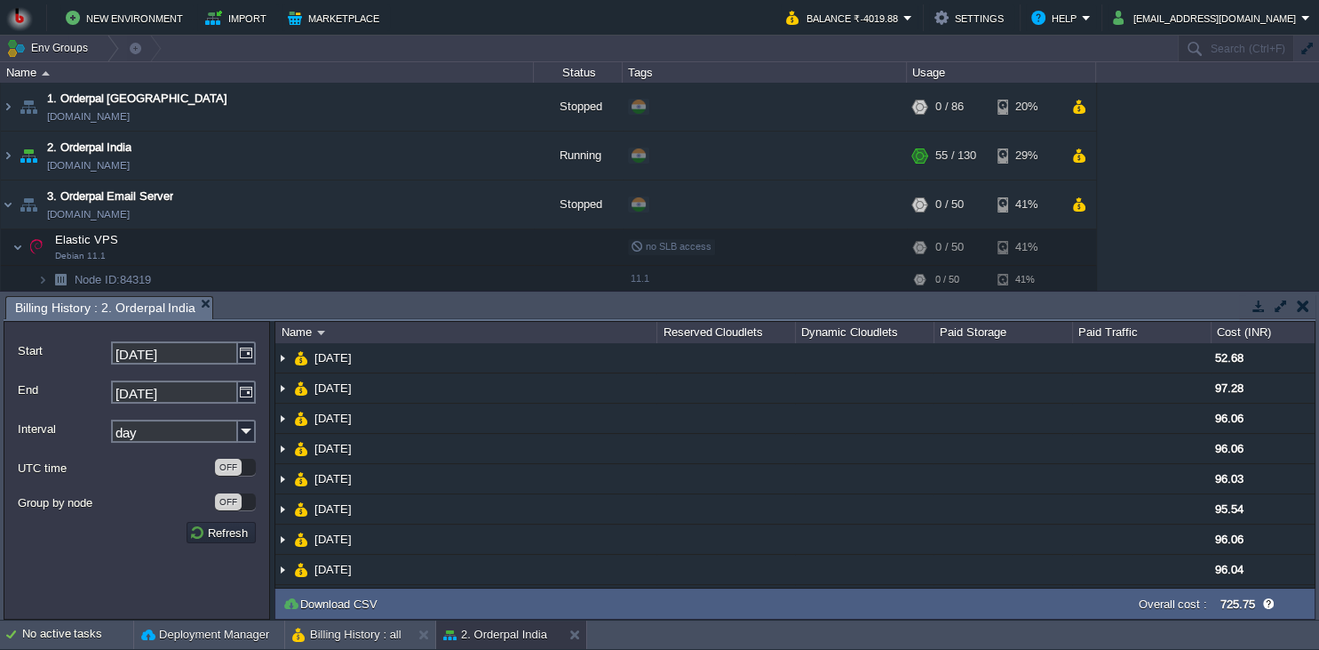
click at [1260, 311] on button "button" at bounding box center [1259, 306] width 16 height 16
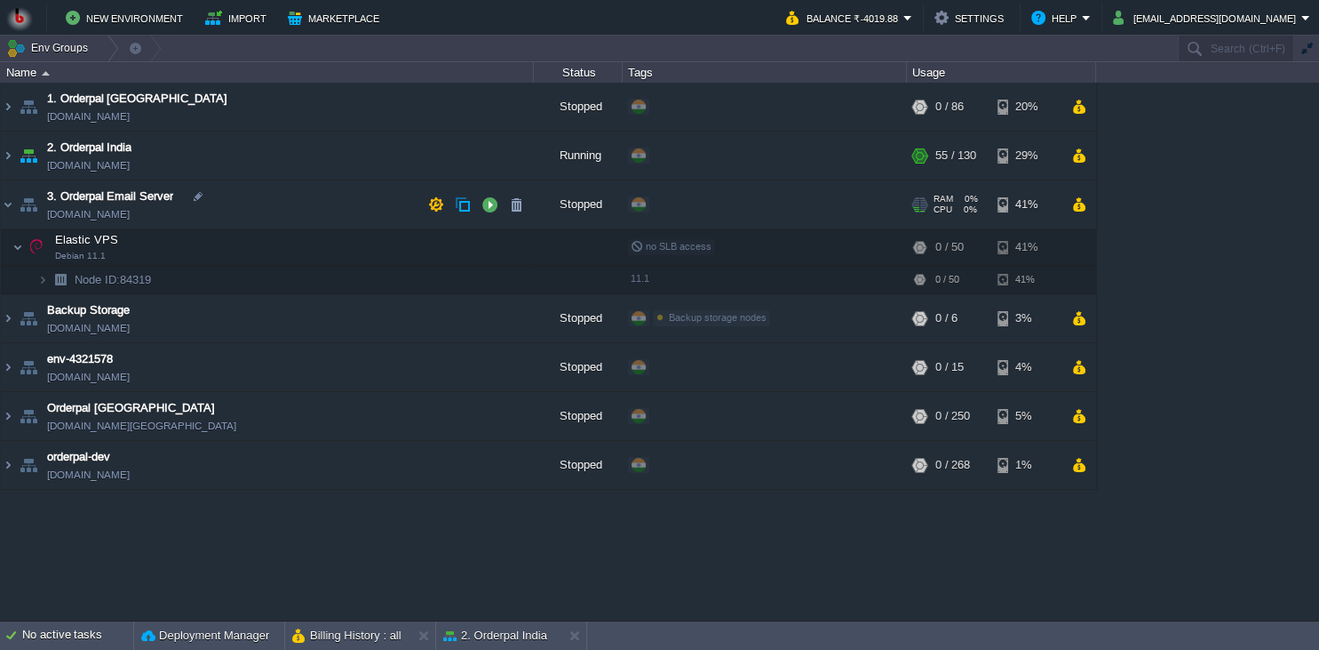
click at [304, 211] on td "3. Orderpal Email Server env-9709455.in1.bitss.cloud" at bounding box center [267, 204] width 533 height 49
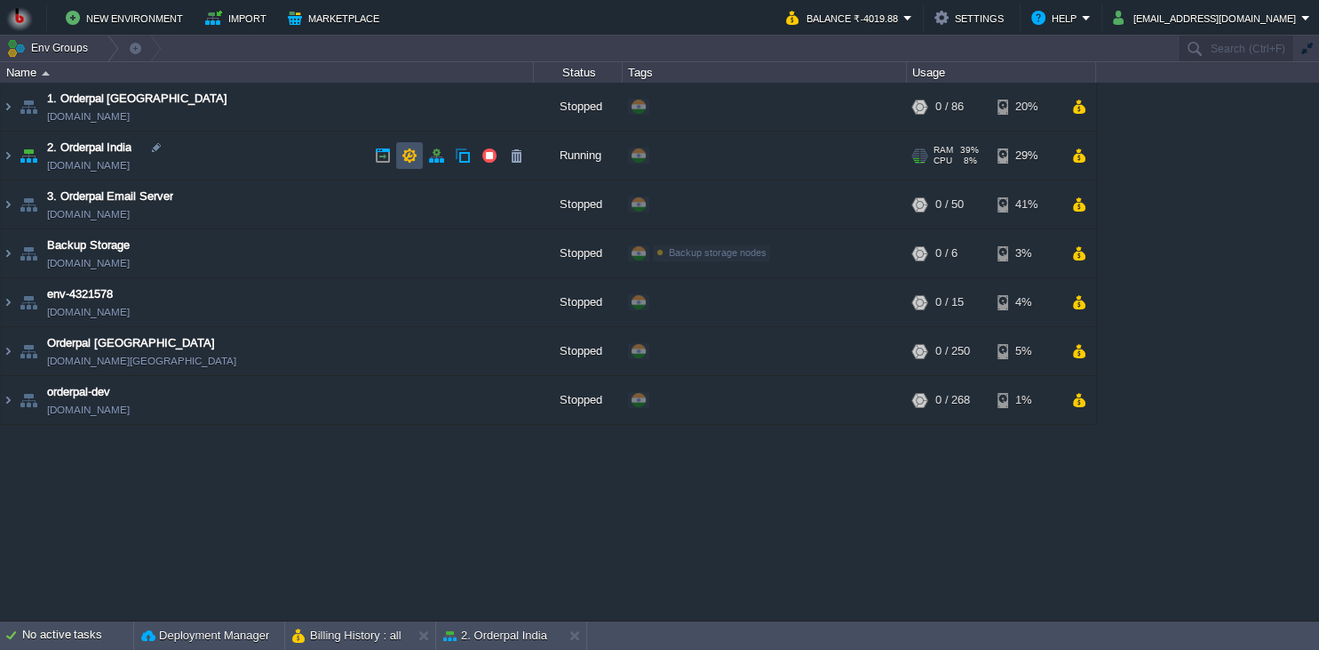
click at [412, 163] on button "button" at bounding box center [410, 155] width 16 height 16
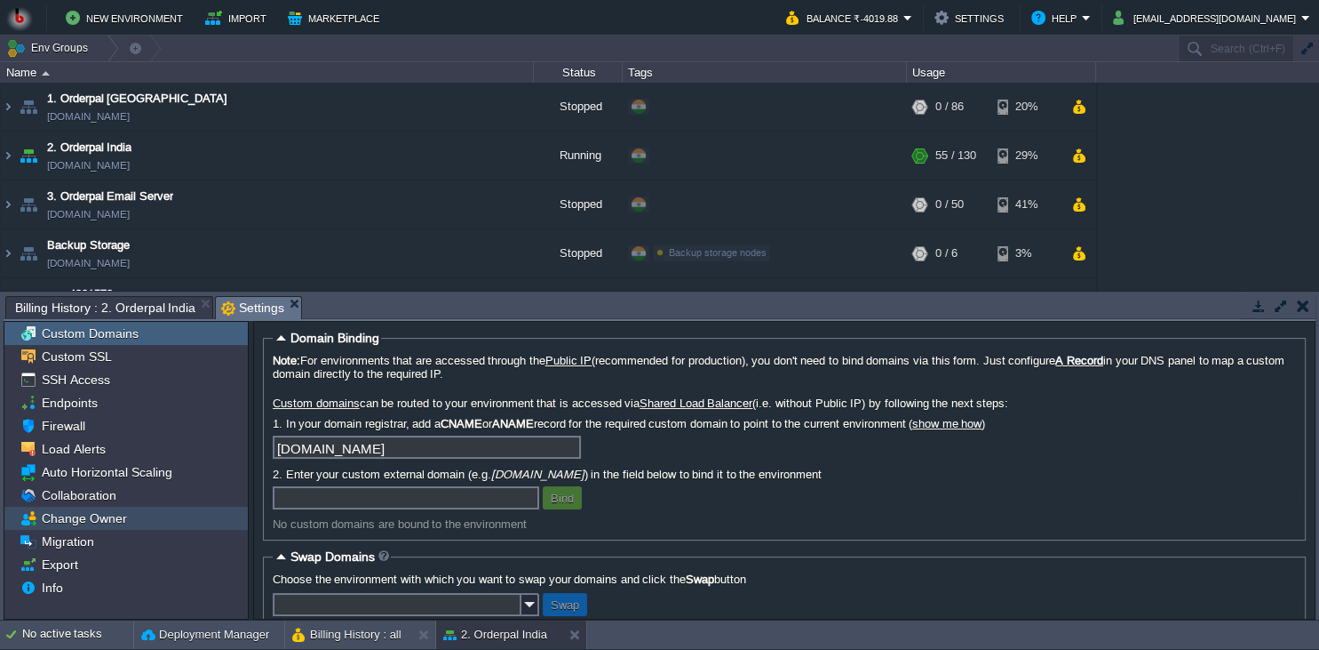
click at [173, 519] on div "Change Owner" at bounding box center [125, 517] width 243 height 23
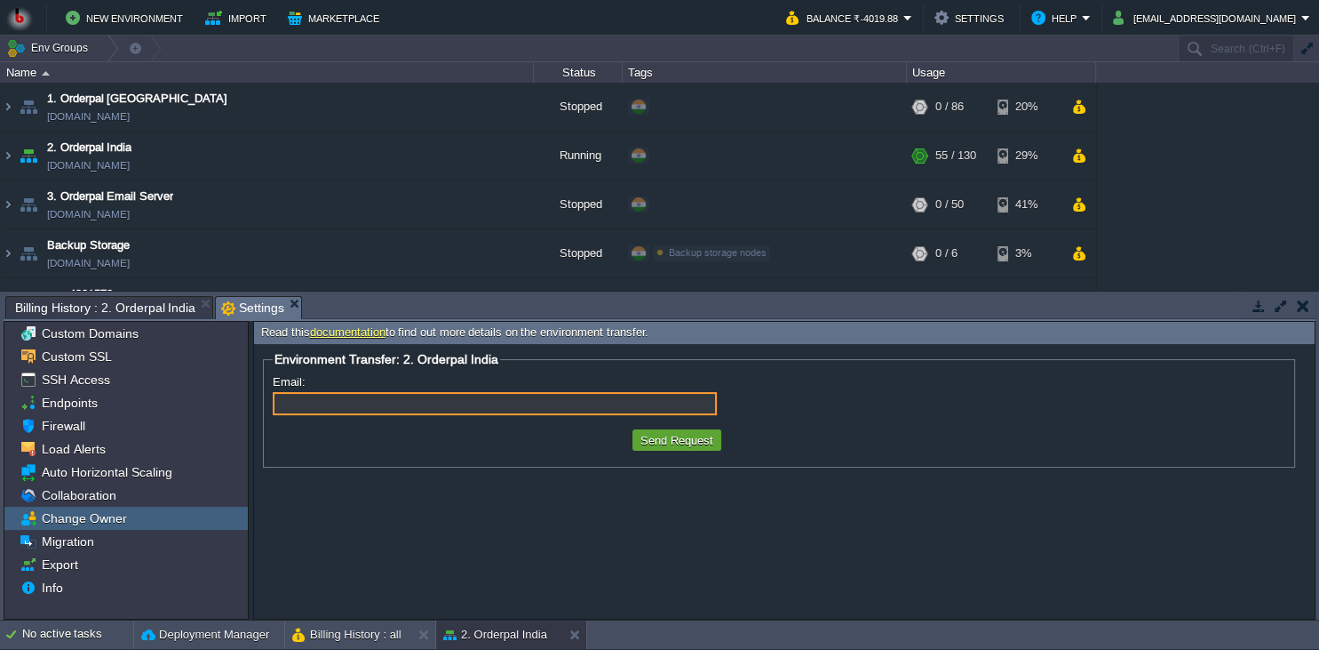
drag, startPoint x: 562, startPoint y: 418, endPoint x: 569, endPoint y: 408, distance: 11.6
click at [562, 418] on div "Email:" at bounding box center [779, 397] width 1013 height 44
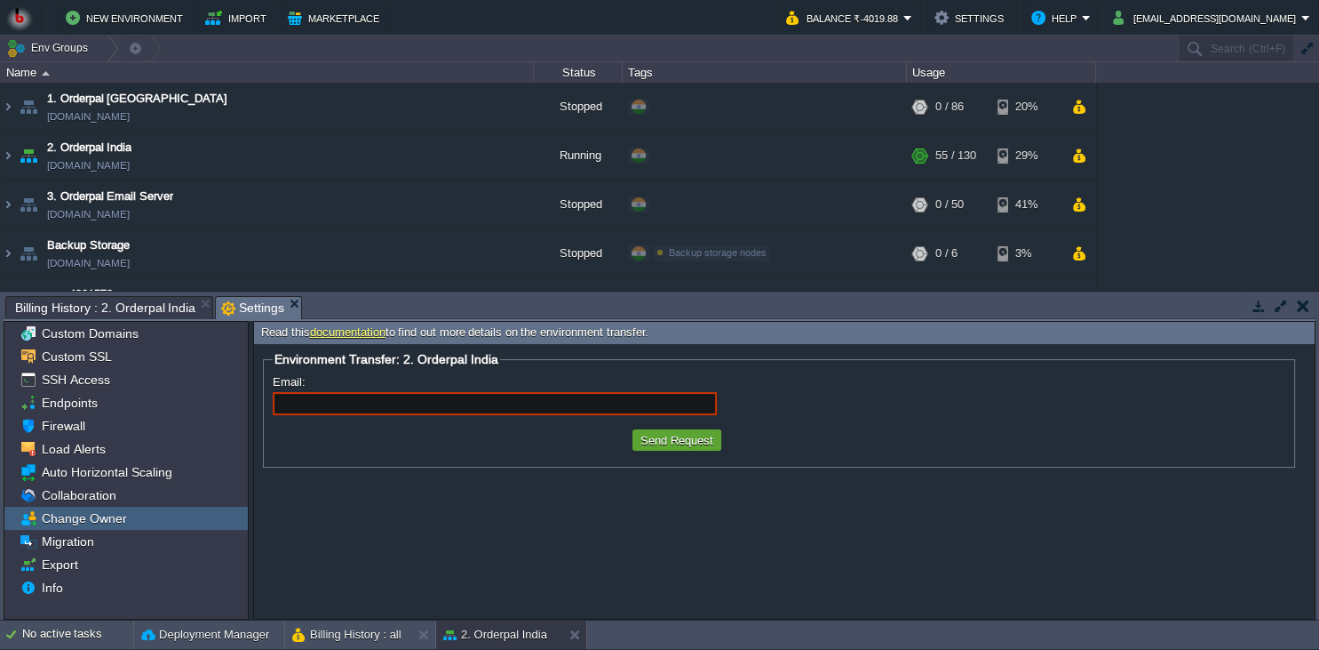
click at [569, 408] on input "Email:" at bounding box center [495, 403] width 444 height 23
type input "billing@bitsstech.com"
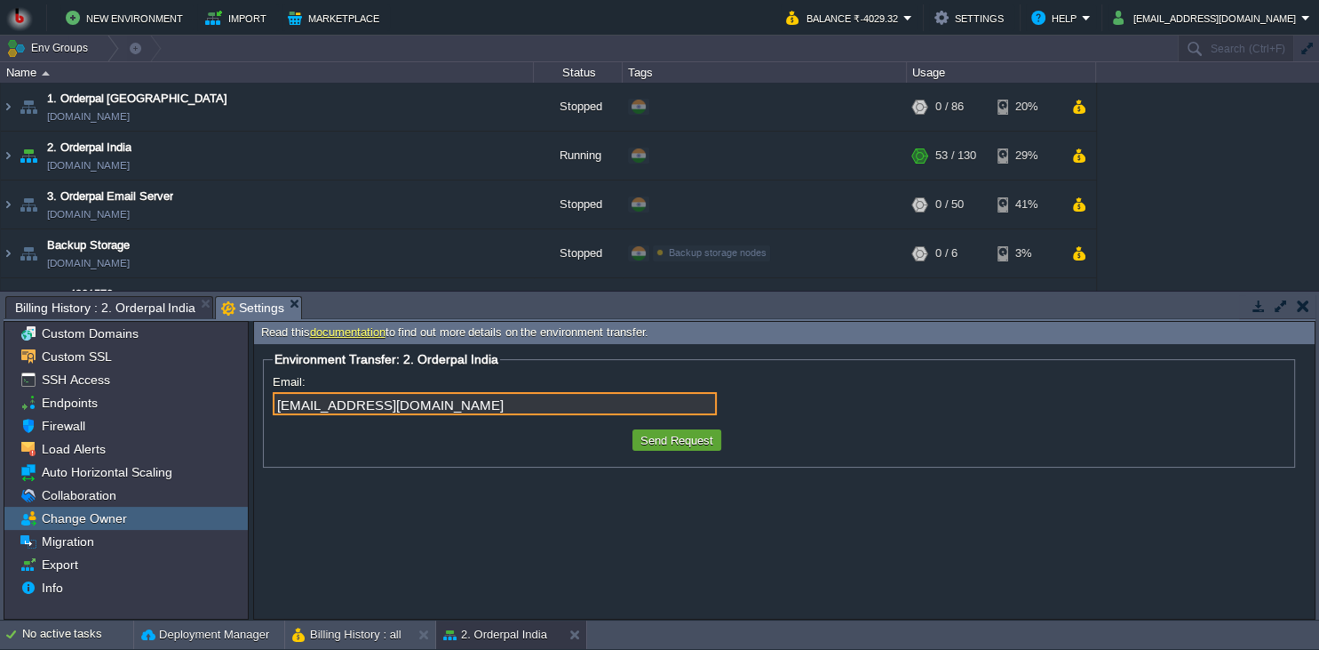
click at [1303, 311] on button "button" at bounding box center [1303, 306] width 12 height 16
